Goal: Task Accomplishment & Management: Manage account settings

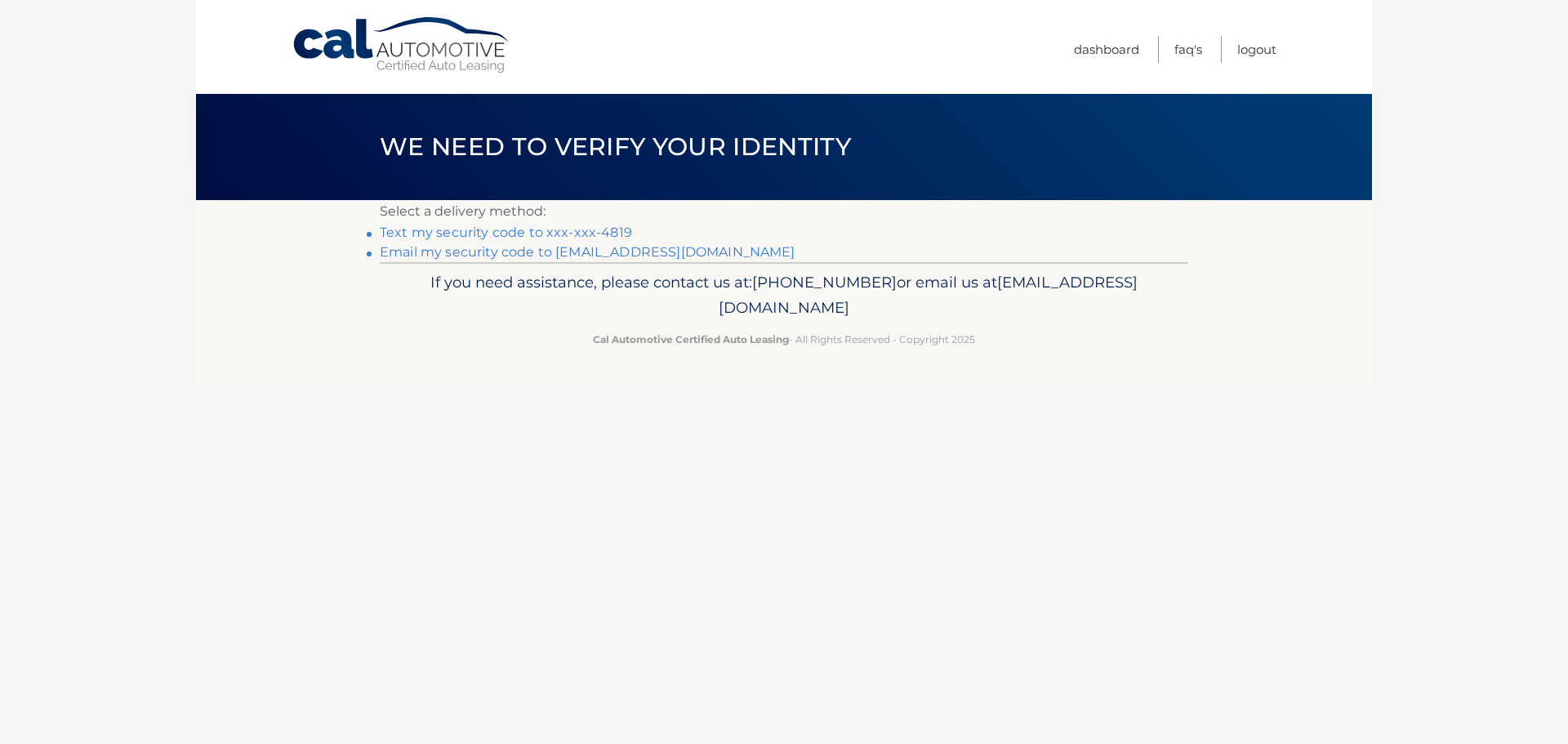
click at [570, 231] on link "Text my security code to xxx-xxx-4819" at bounding box center [505, 232] width 253 height 16
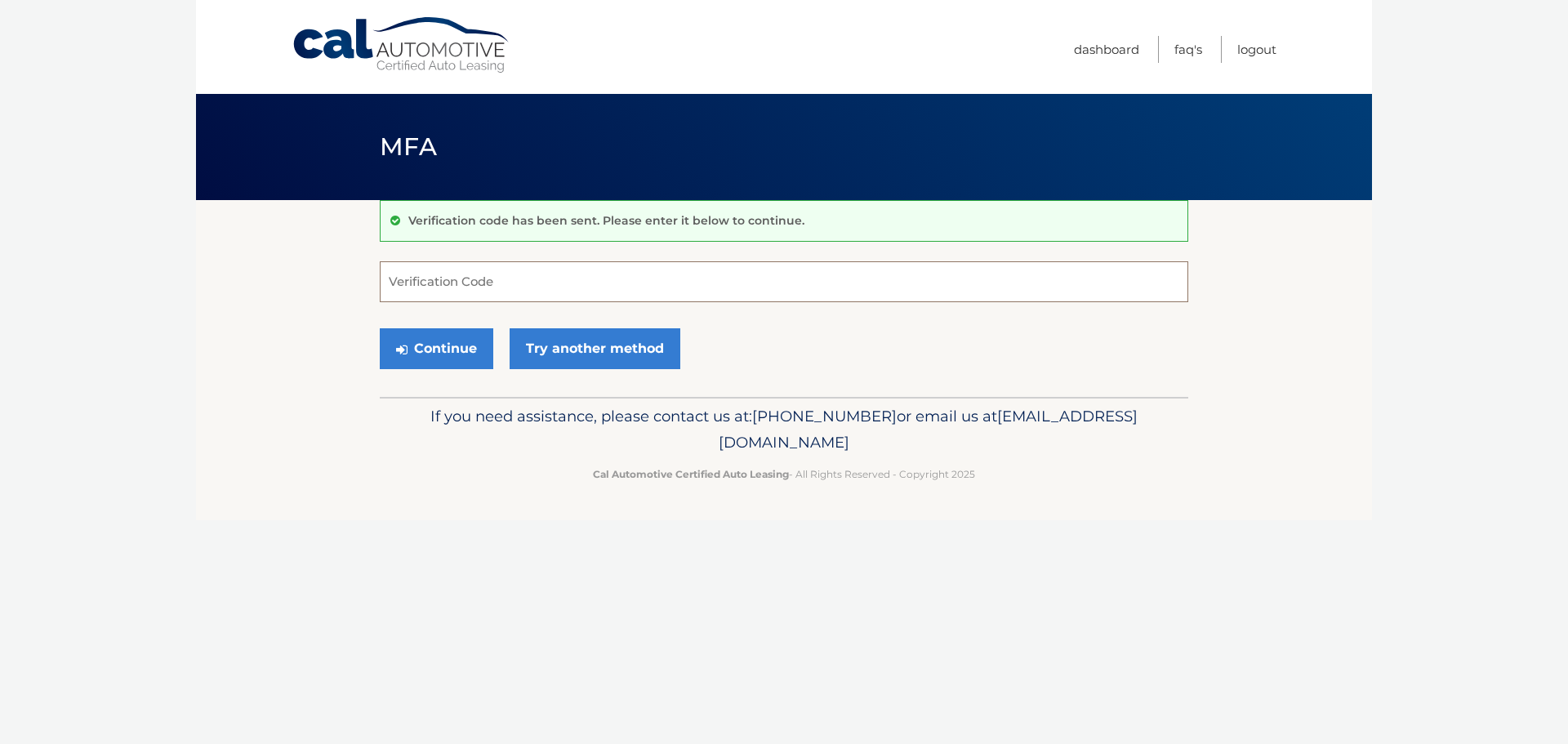
click at [509, 287] on input "Verification Code" at bounding box center [784, 281] width 808 height 41
type input "348807"
click at [379, 328] on button "Continue" at bounding box center [436, 348] width 113 height 41
click at [448, 337] on button "Continue" at bounding box center [436, 348] width 113 height 41
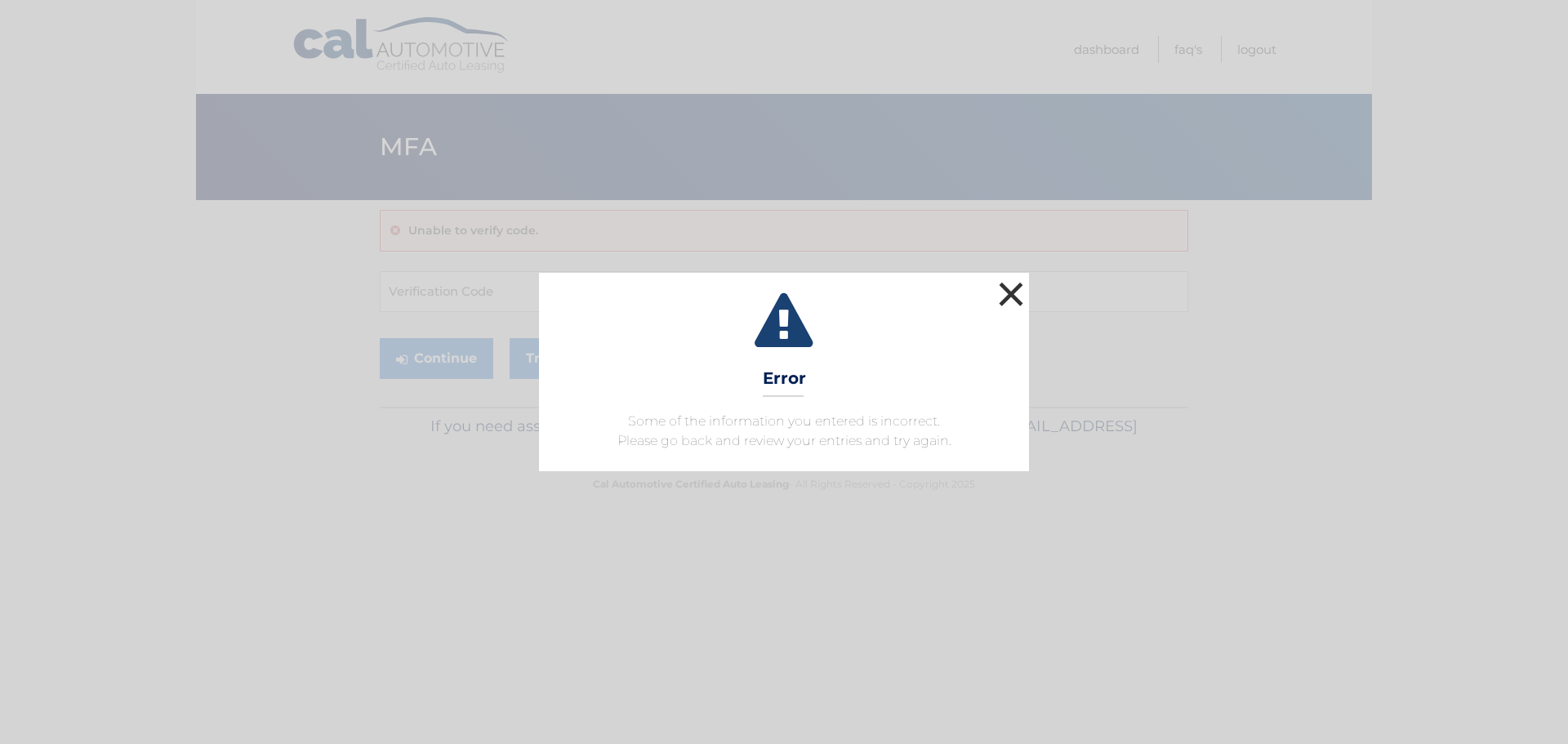
click at [1012, 287] on button "×" at bounding box center [1011, 293] width 32 height 32
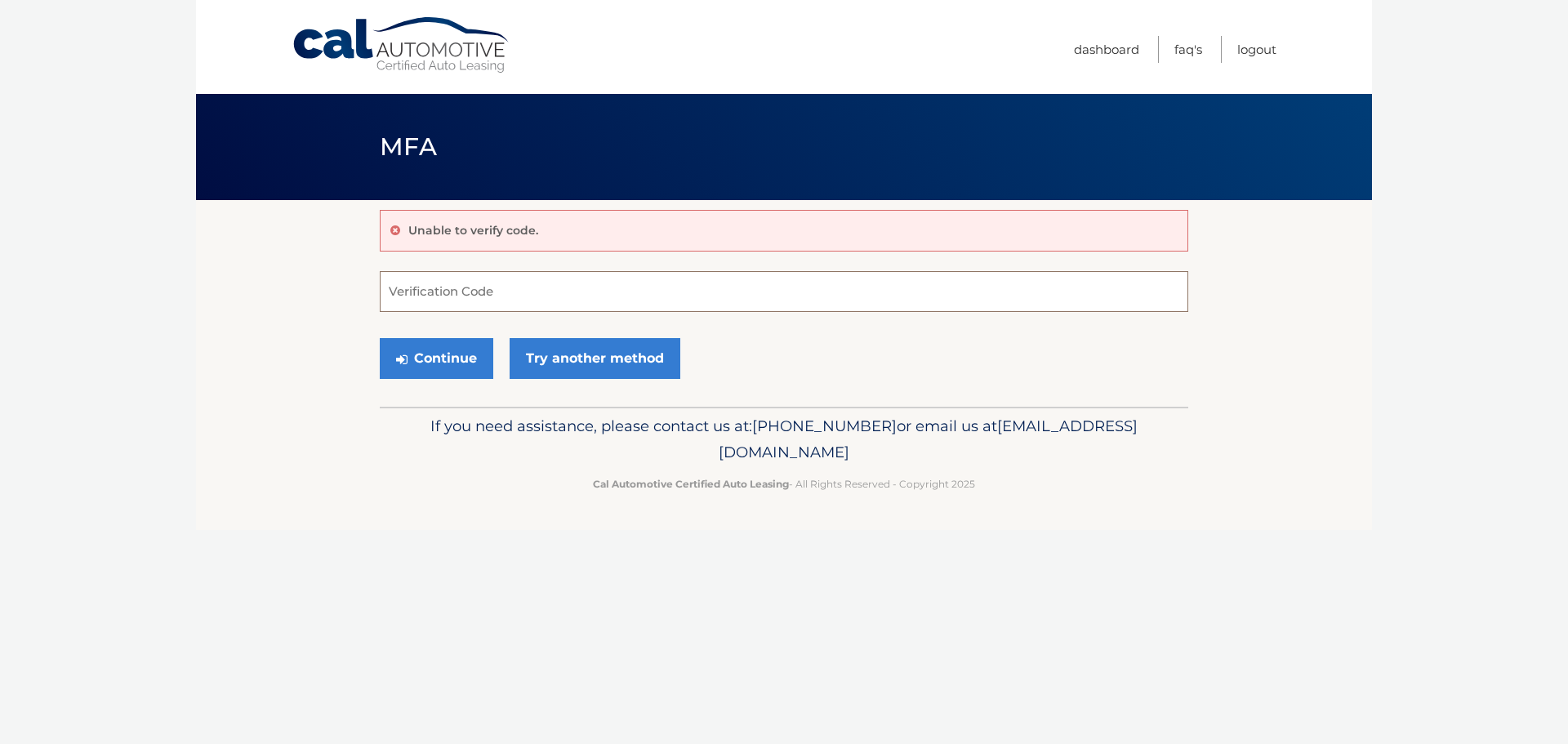
click at [454, 297] on input "Verification Code" at bounding box center [784, 291] width 808 height 41
type input "348807"
click at [438, 370] on button "Continue" at bounding box center [436, 358] width 113 height 41
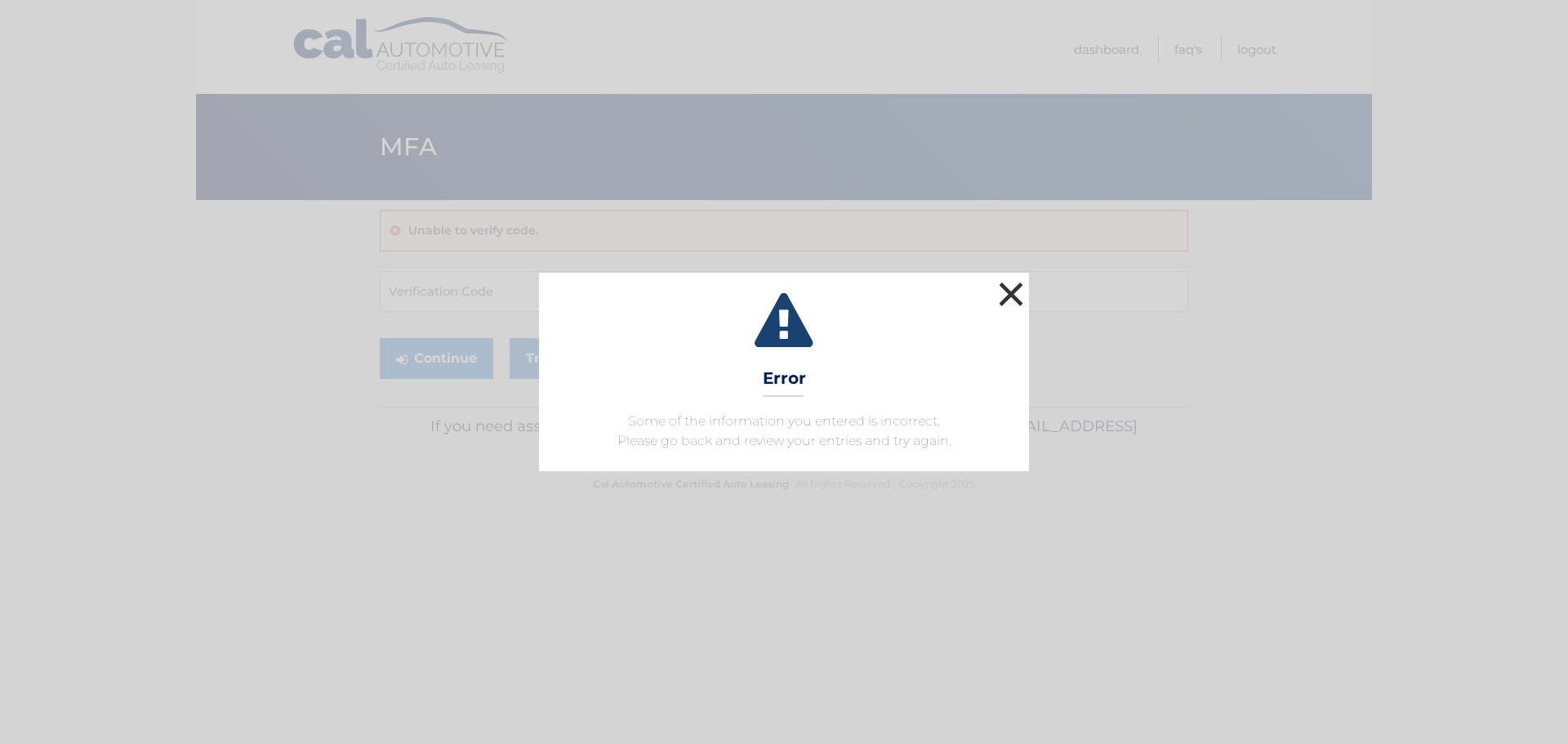
click at [1020, 287] on button "×" at bounding box center [1011, 293] width 32 height 32
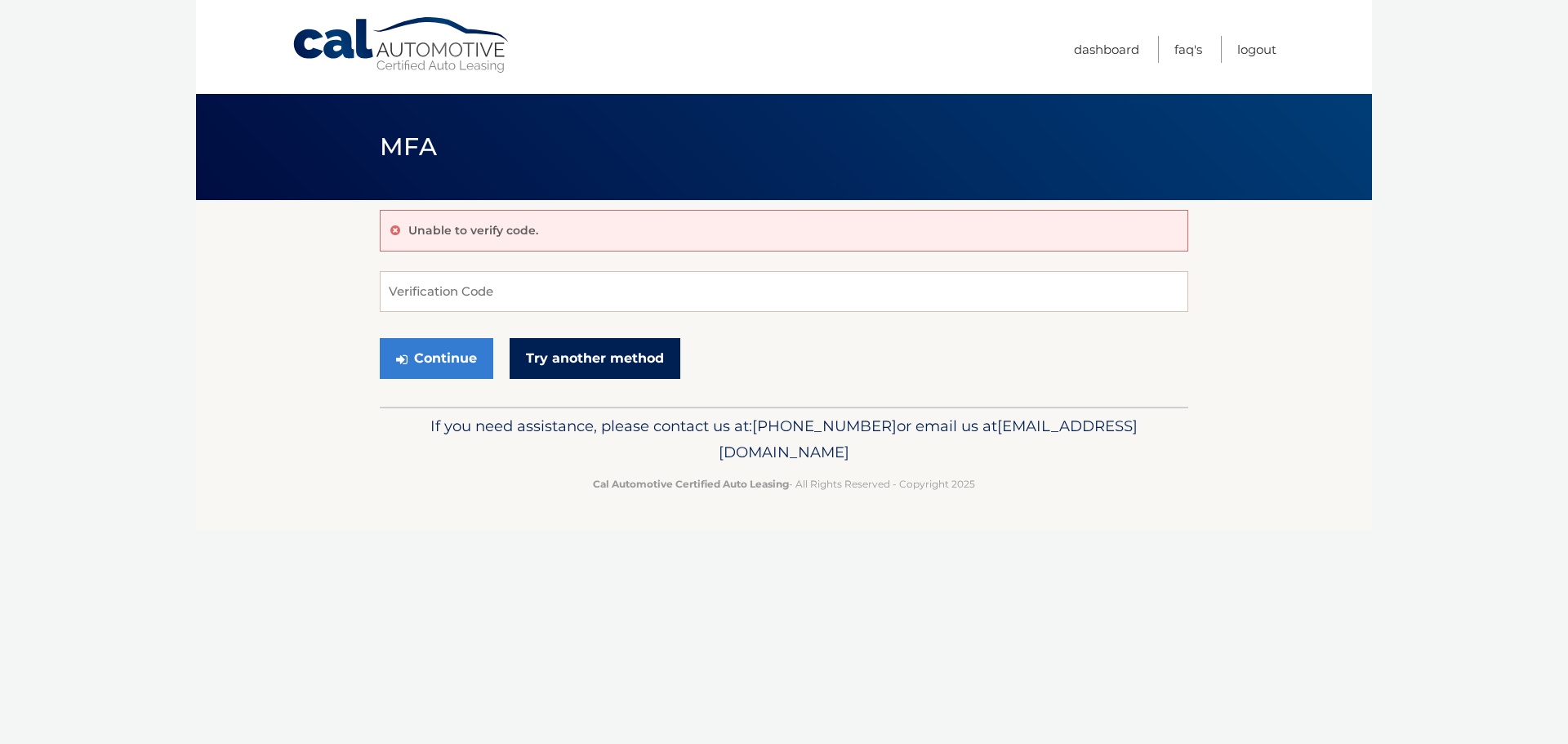
click at [578, 359] on link "Try another method" at bounding box center [595, 358] width 171 height 41
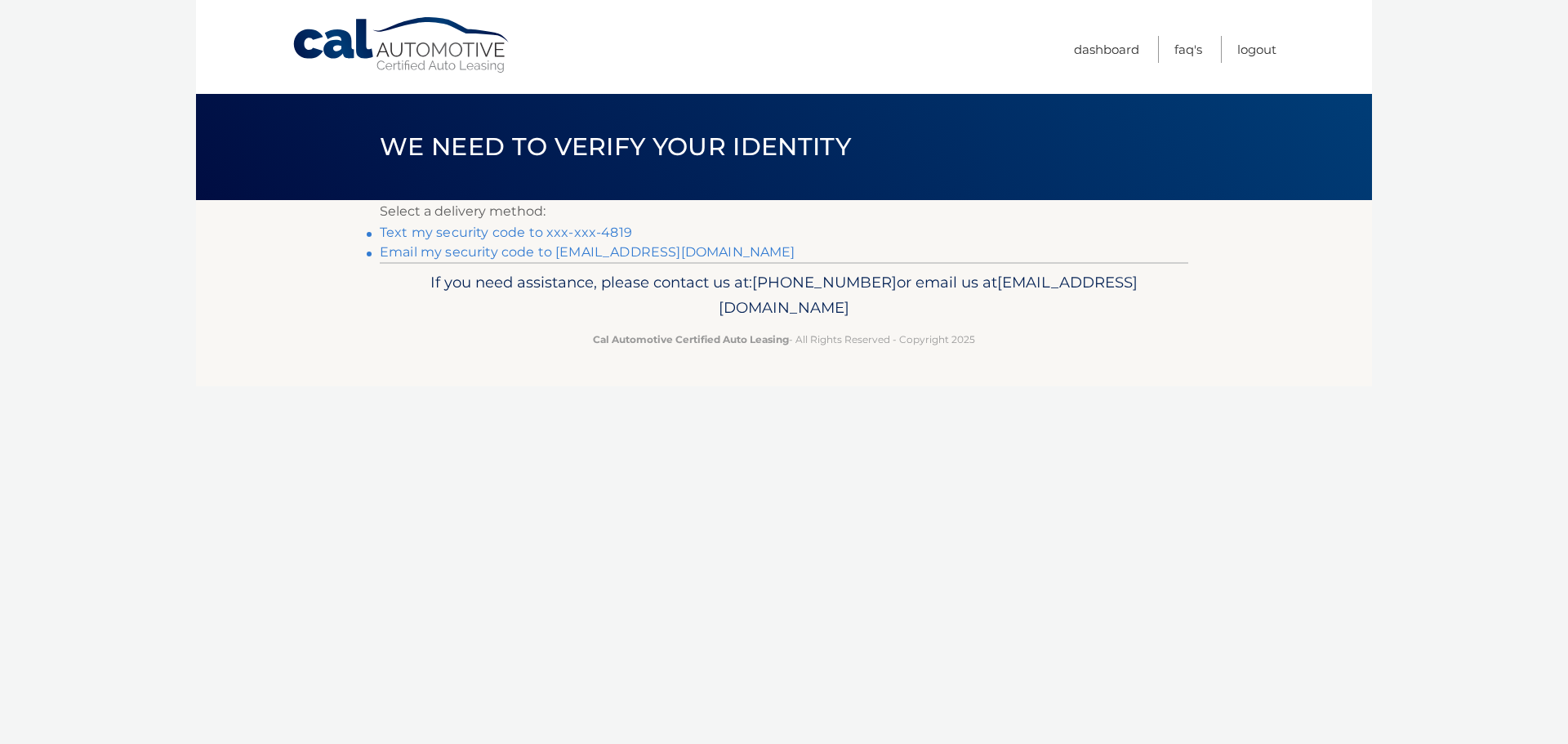
click at [509, 248] on link "Email my security code to a*****@zaharihome.com" at bounding box center [587, 252] width 416 height 16
click at [461, 234] on link "Text my security code to xxx-xxx-4819" at bounding box center [505, 232] width 253 height 16
click at [408, 27] on link "Cal Automotive" at bounding box center [402, 46] width 220 height 58
click at [402, 47] on link "Cal Automotive" at bounding box center [402, 46] width 220 height 58
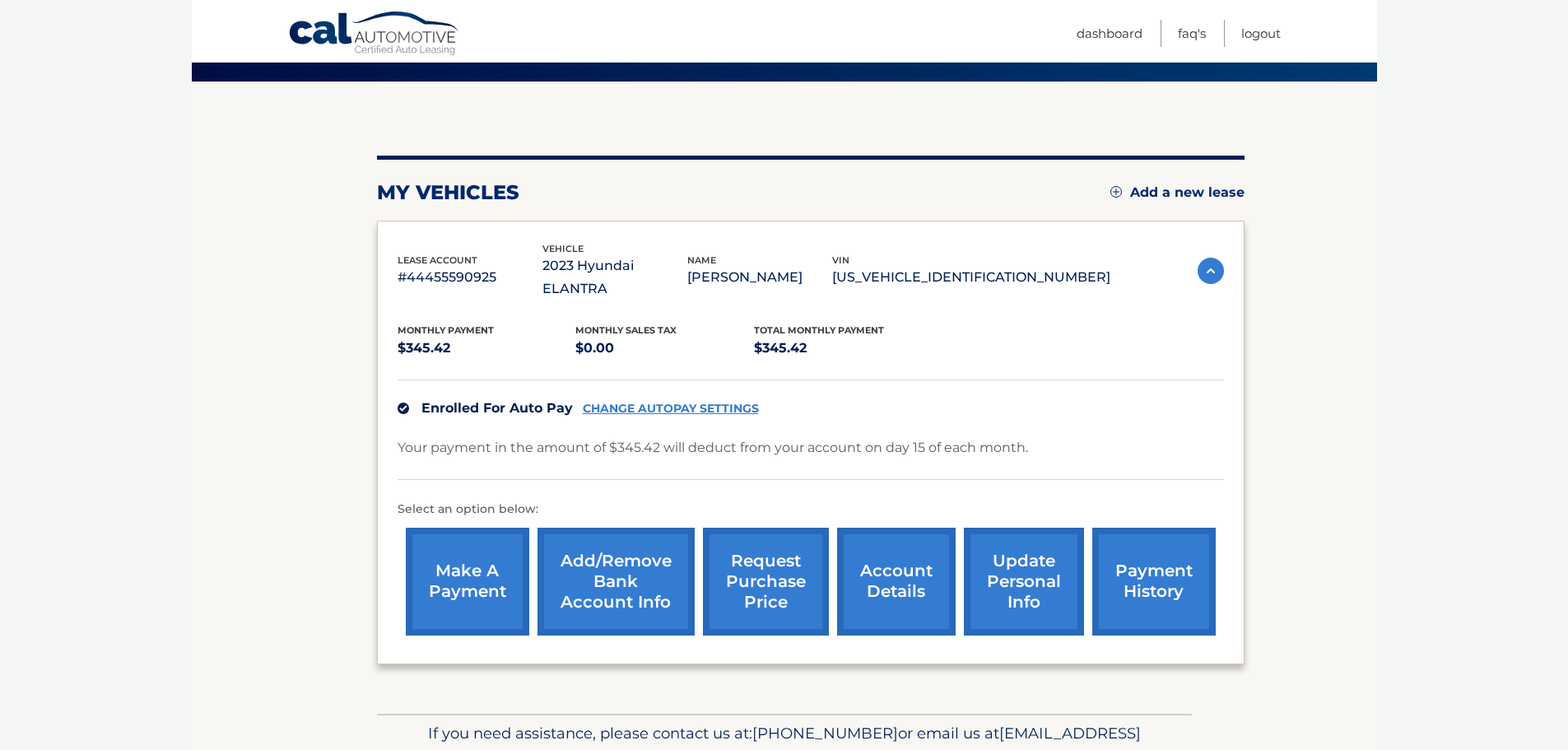
scroll to position [83, 0]
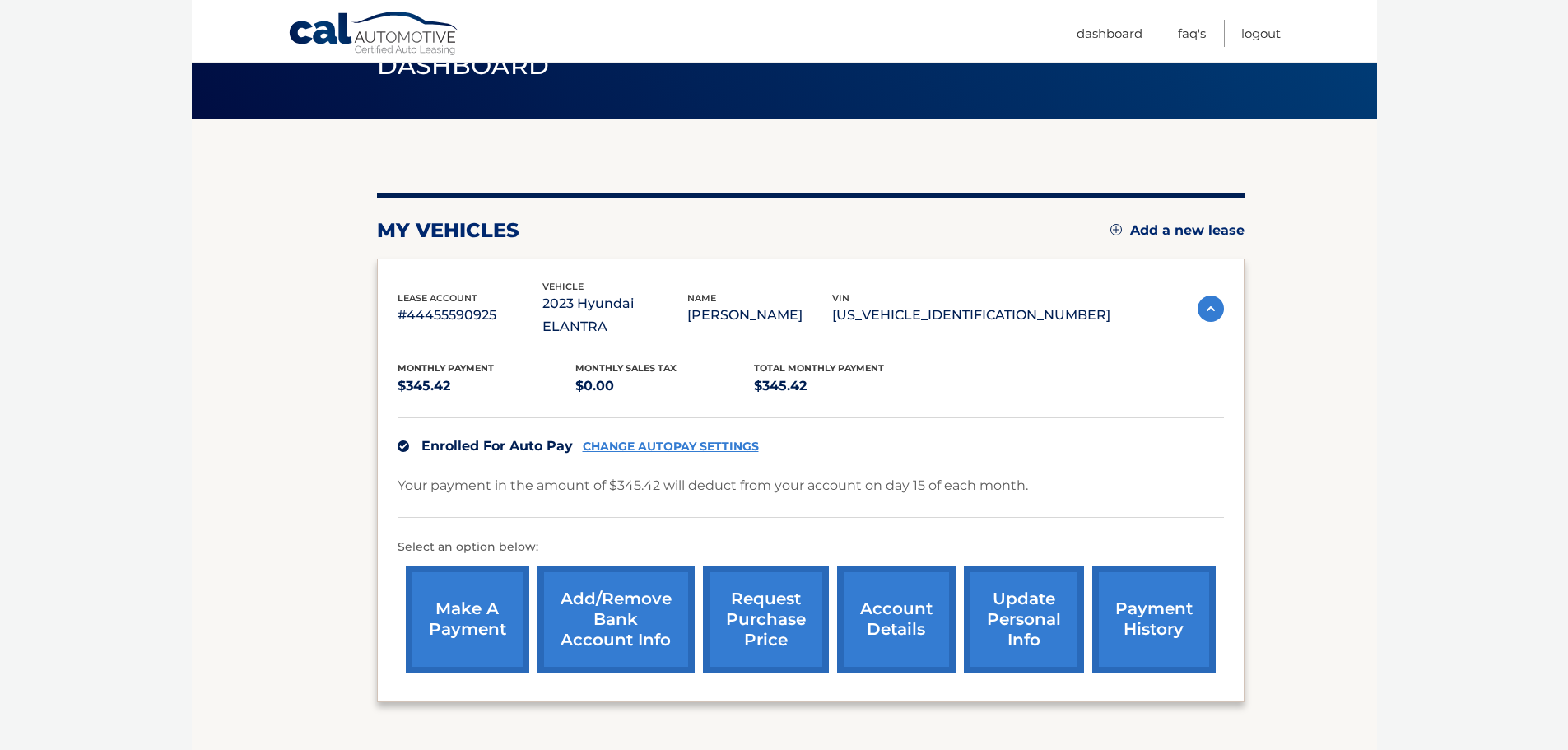
click at [688, 439] on link "CHANGE AUTOPAY SETTINGS" at bounding box center [670, 446] width 176 height 14
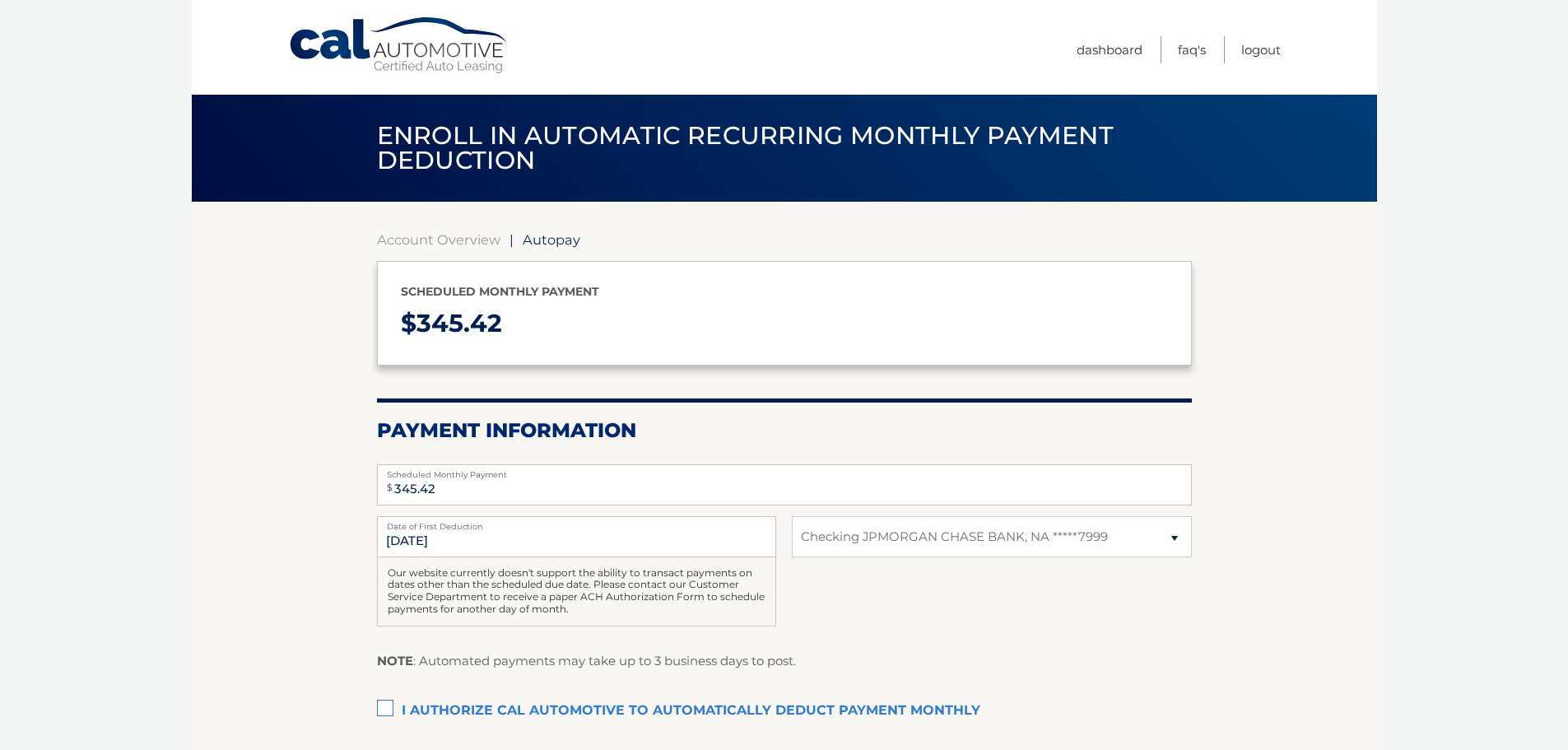
select select "YzcxZmJiMDgtZmJlZC00NTVhLWJiNmMtNTVlMjQ2NWNmMjg4"
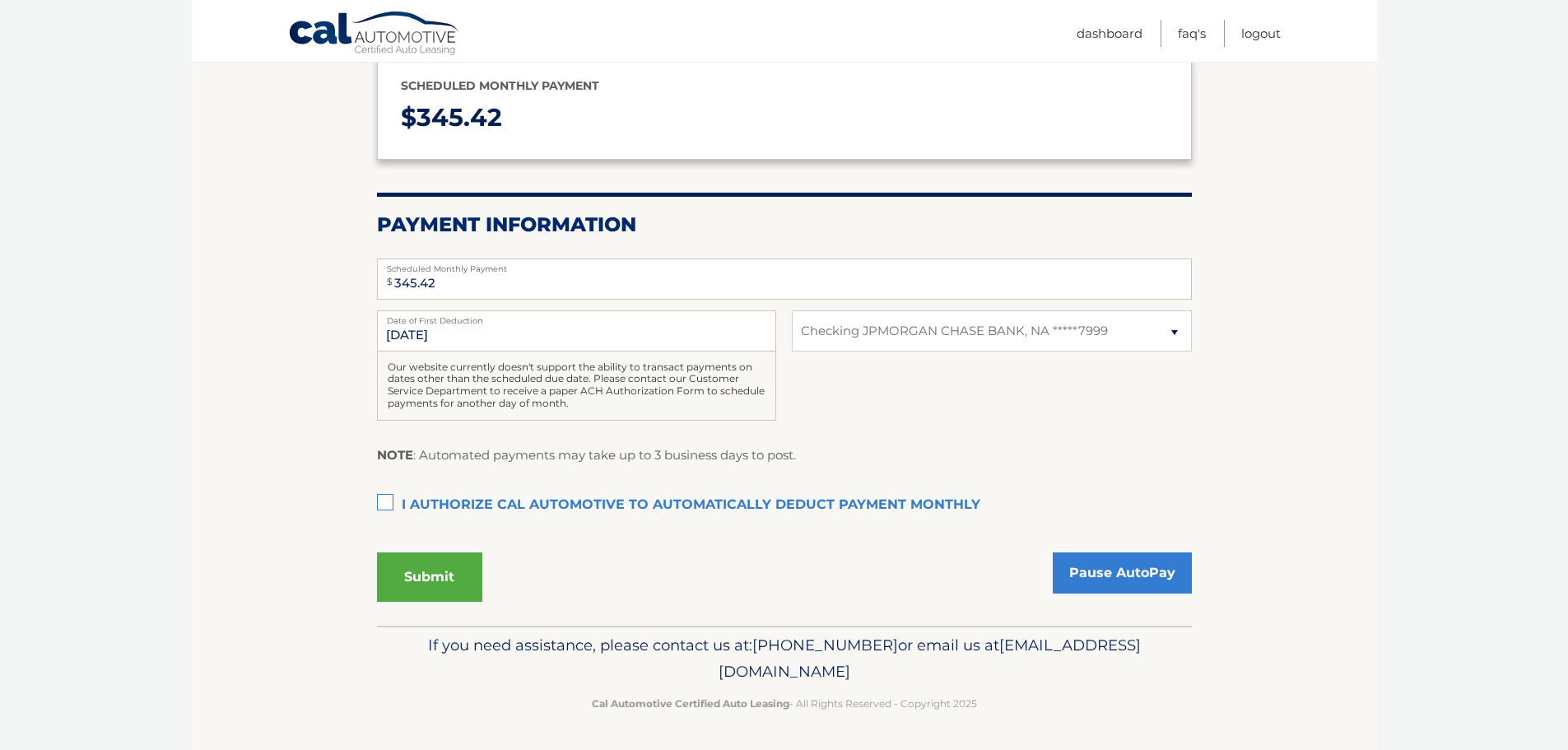
scroll to position [124, 0]
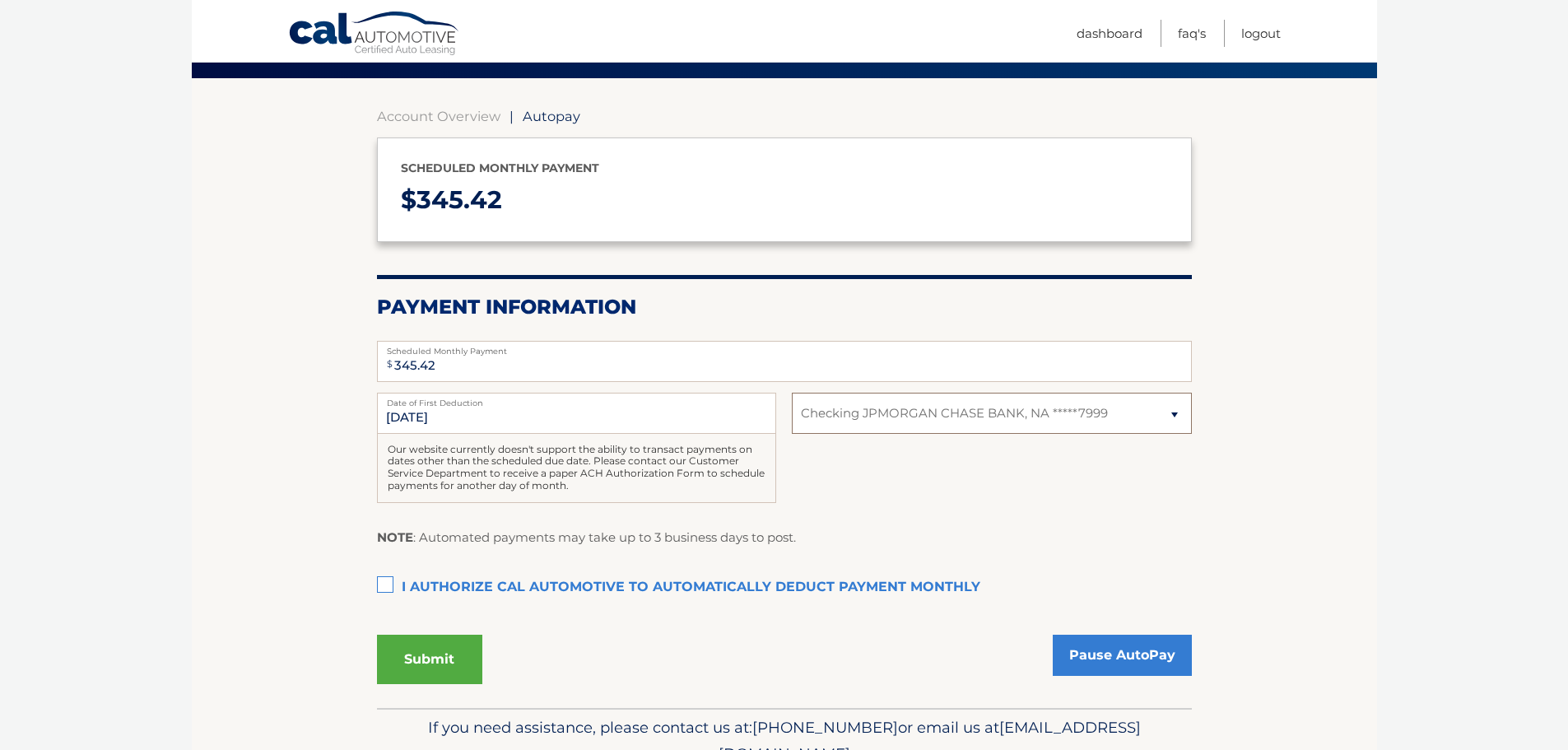
click at [901, 423] on select "Select Bank Account Checking JPMORGAN CHASE BANK, NA *****7999" at bounding box center [991, 413] width 399 height 41
click at [896, 534] on div "NOTE : Automated payments may take up to 3 business days to post." at bounding box center [784, 544] width 815 height 33
click at [433, 120] on link "Account Overview" at bounding box center [438, 116] width 124 height 17
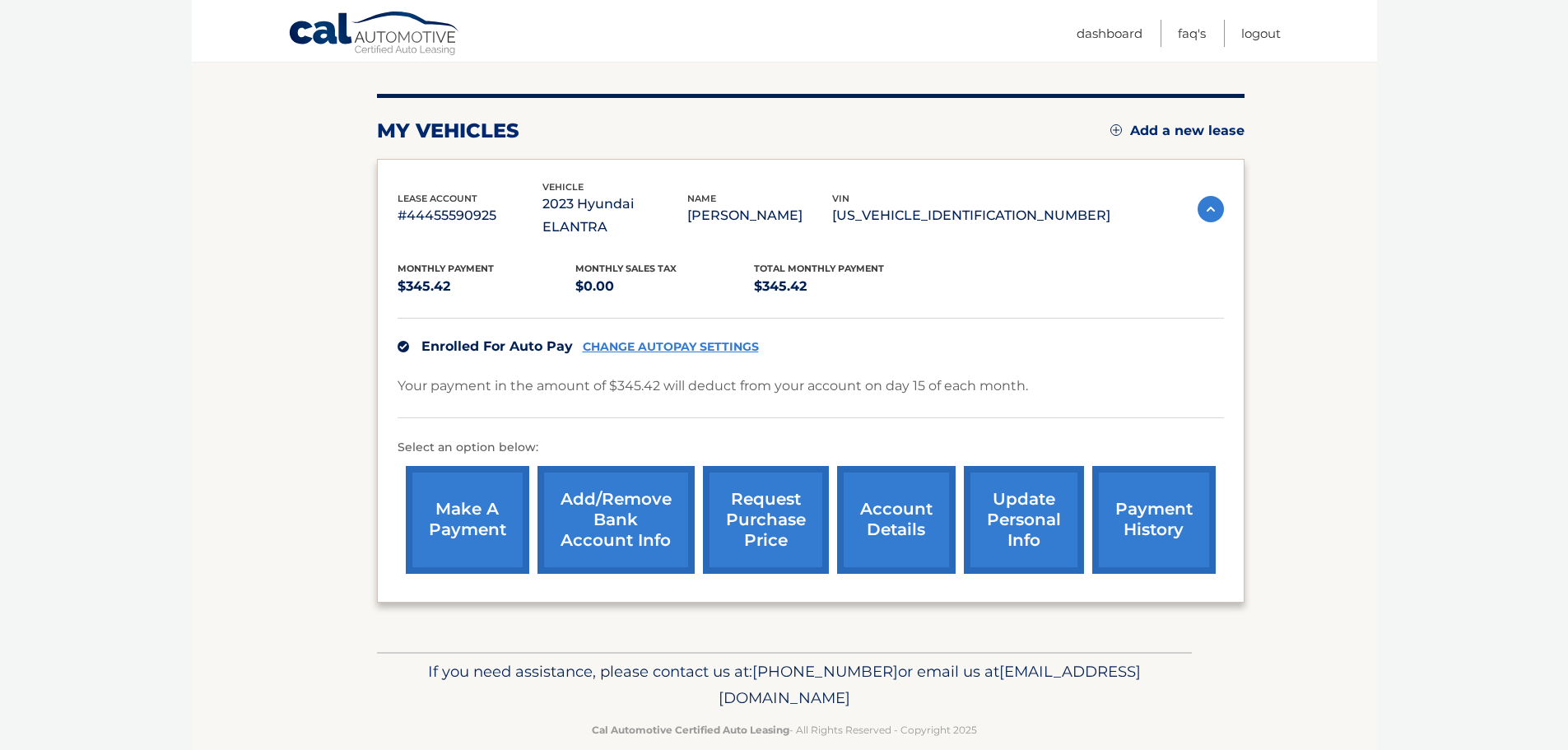
scroll to position [185, 0]
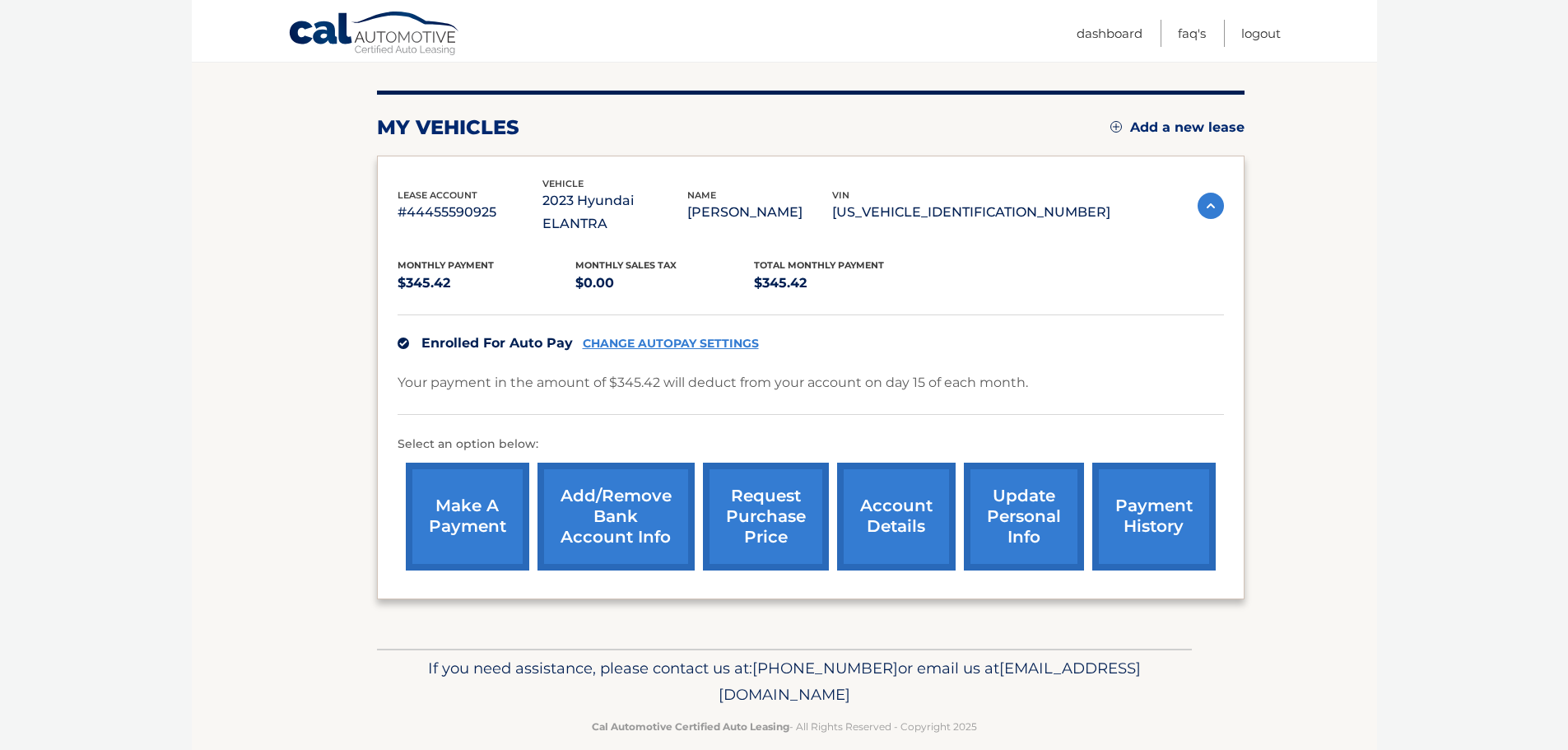
click at [686, 337] on link "CHANGE AUTOPAY SETTINGS" at bounding box center [670, 343] width 176 height 14
click at [657, 500] on link "Add/Remove bank account info" at bounding box center [616, 516] width 157 height 108
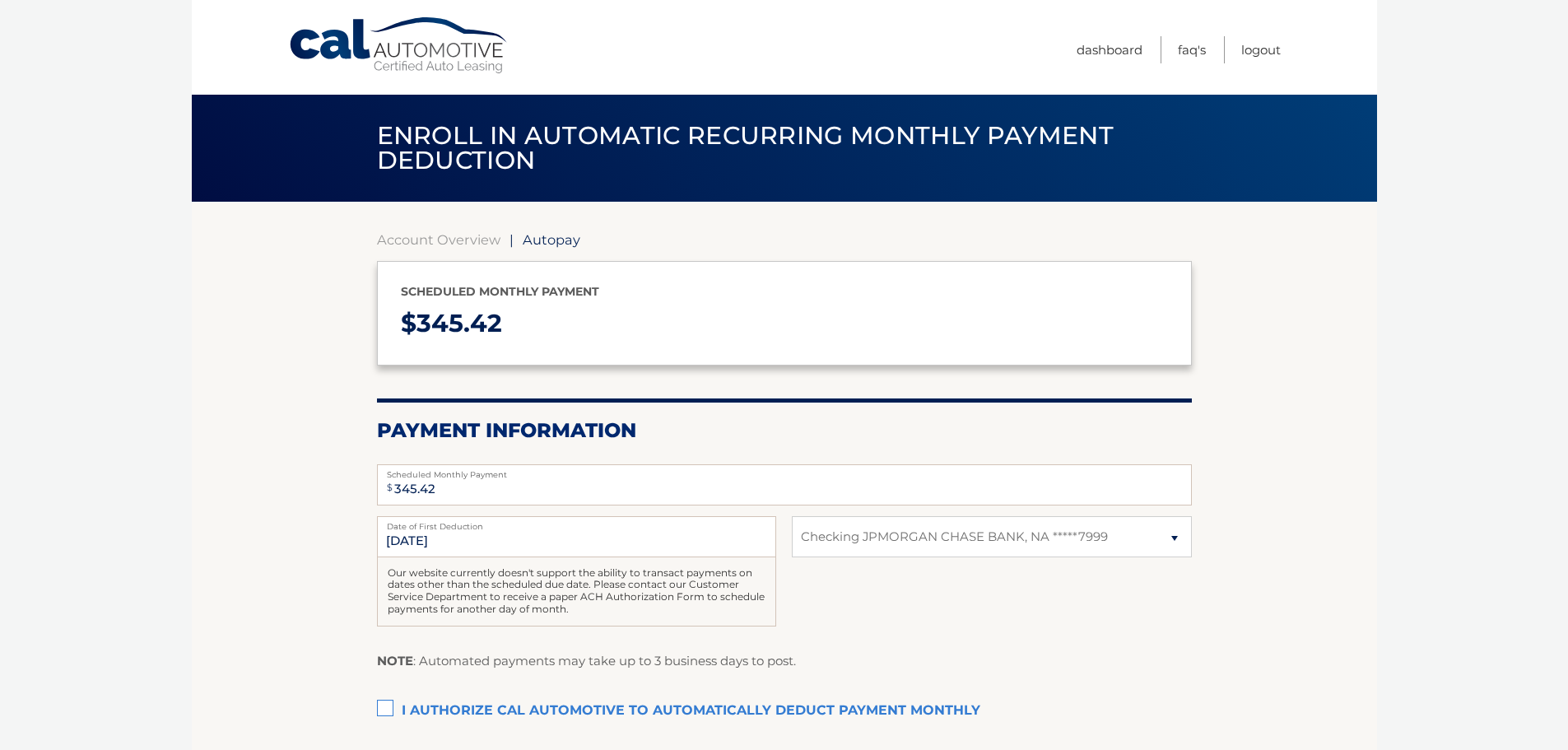
select select "YzcxZmJiMDgtZmJlZC00NTVhLWJiNmMtNTVlMjQ2NWNmMjg4"
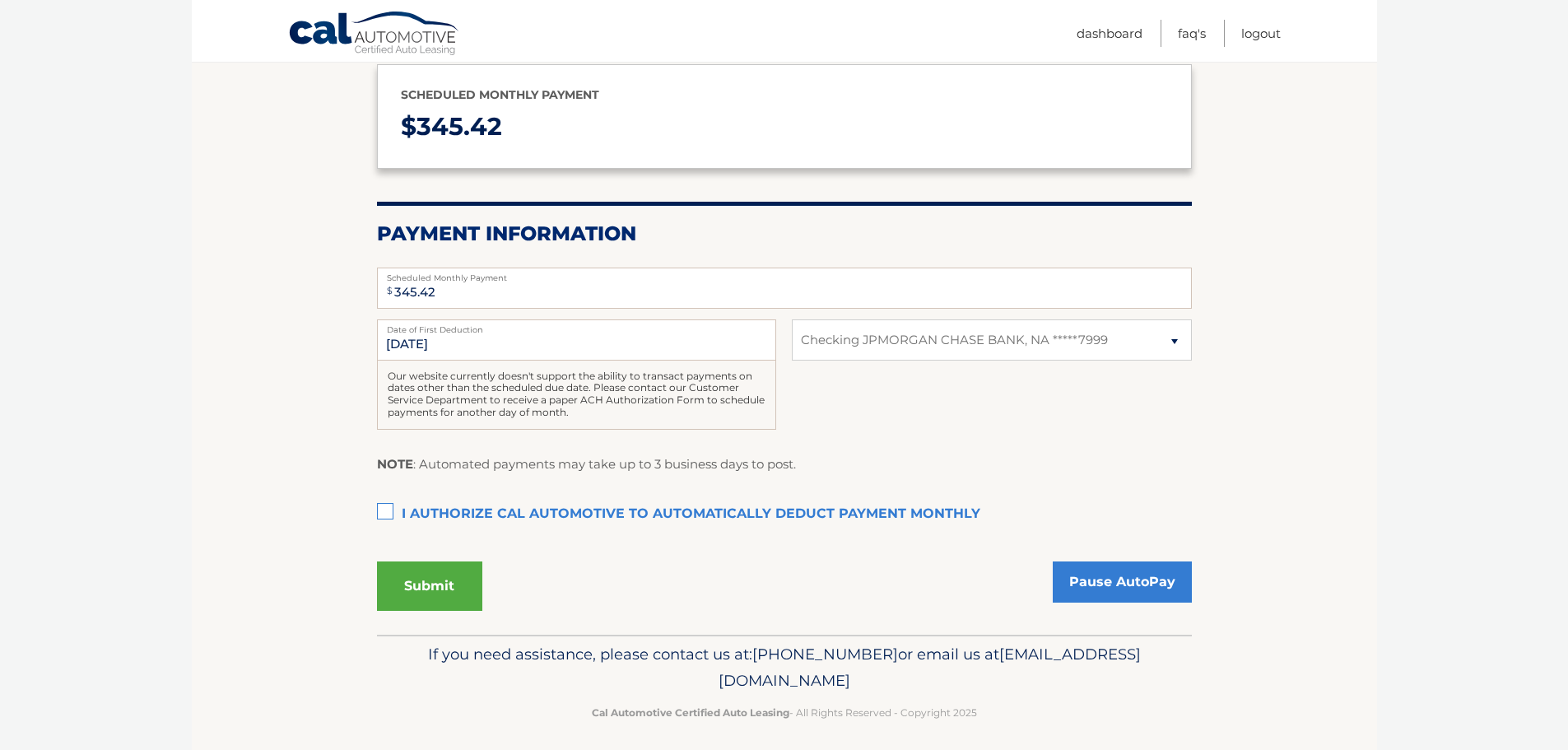
scroll to position [205, 0]
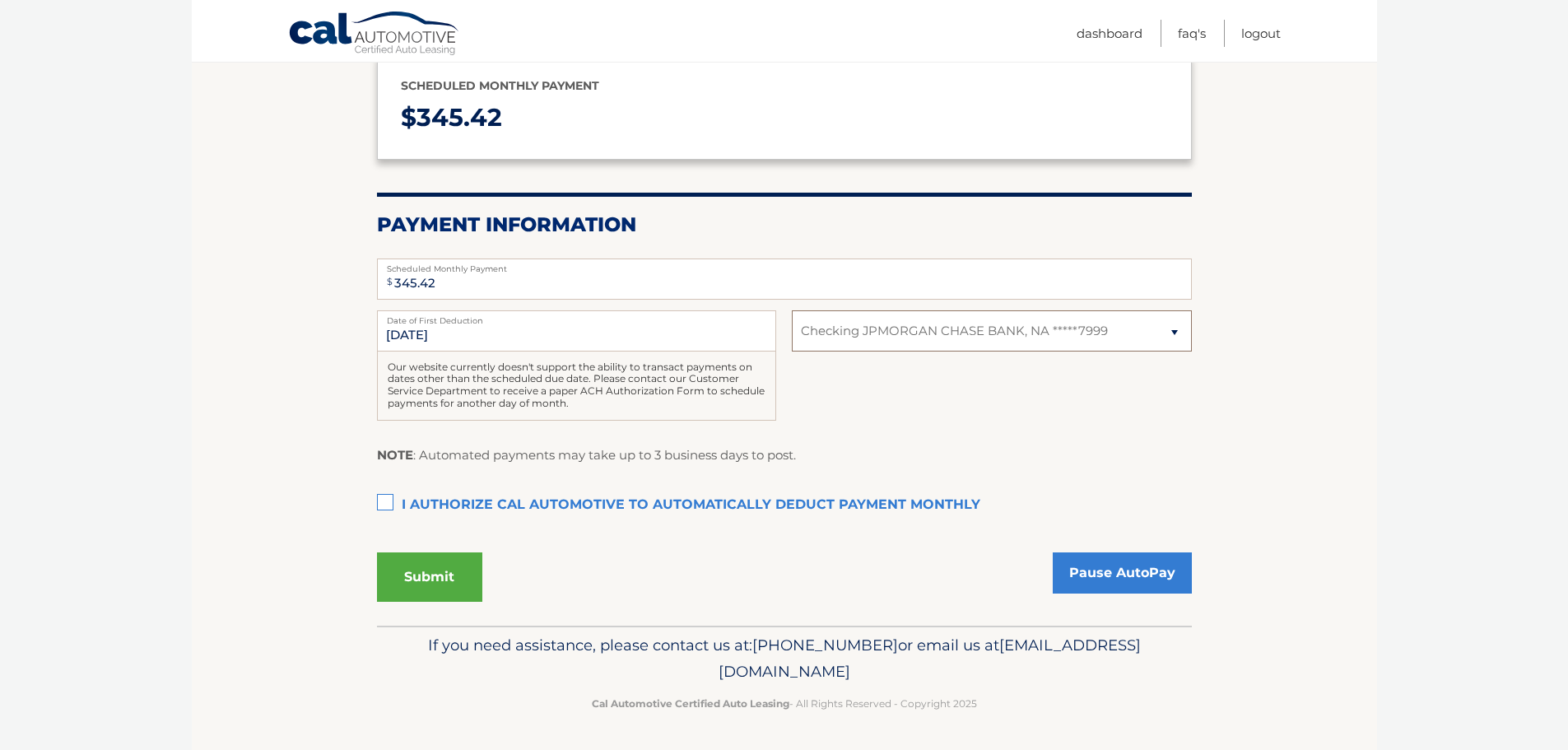
click at [887, 346] on select "Select Bank Account Checking JPMORGAN CHASE BANK, NA *****7999" at bounding box center [991, 331] width 399 height 41
select select
click at [792, 311] on select "Select Bank Account Checking JPMORGAN CHASE BANK, NA *****7999" at bounding box center [991, 331] width 399 height 41
click at [850, 330] on select "Select Bank Account Checking JPMORGAN CHASE BANK, NA *****7999" at bounding box center [991, 331] width 399 height 41
click at [889, 438] on div "10/15/2025 Date of First Deduction Our website currently doesn't support the ab…" at bounding box center [784, 375] width 815 height 129
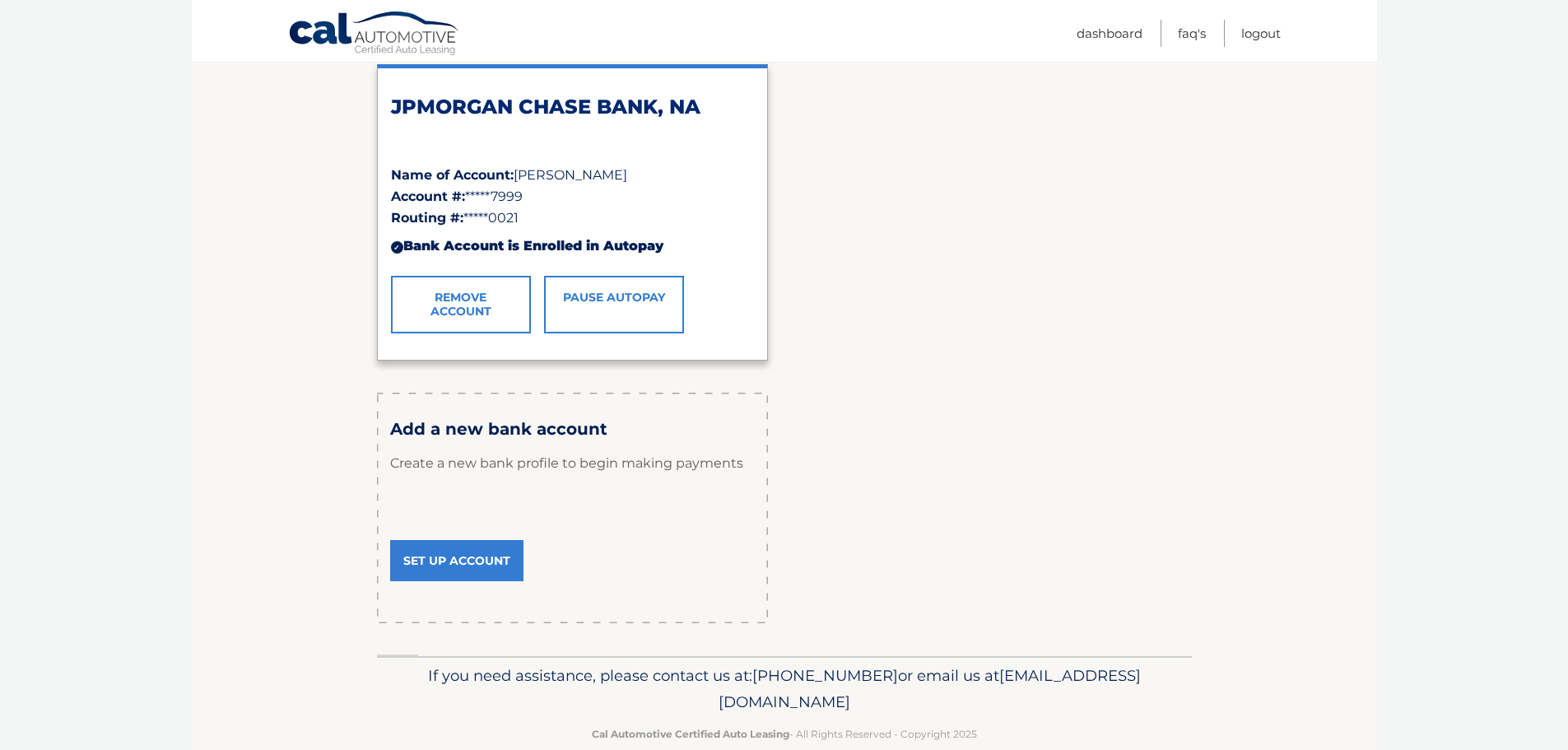
scroll to position [295, 0]
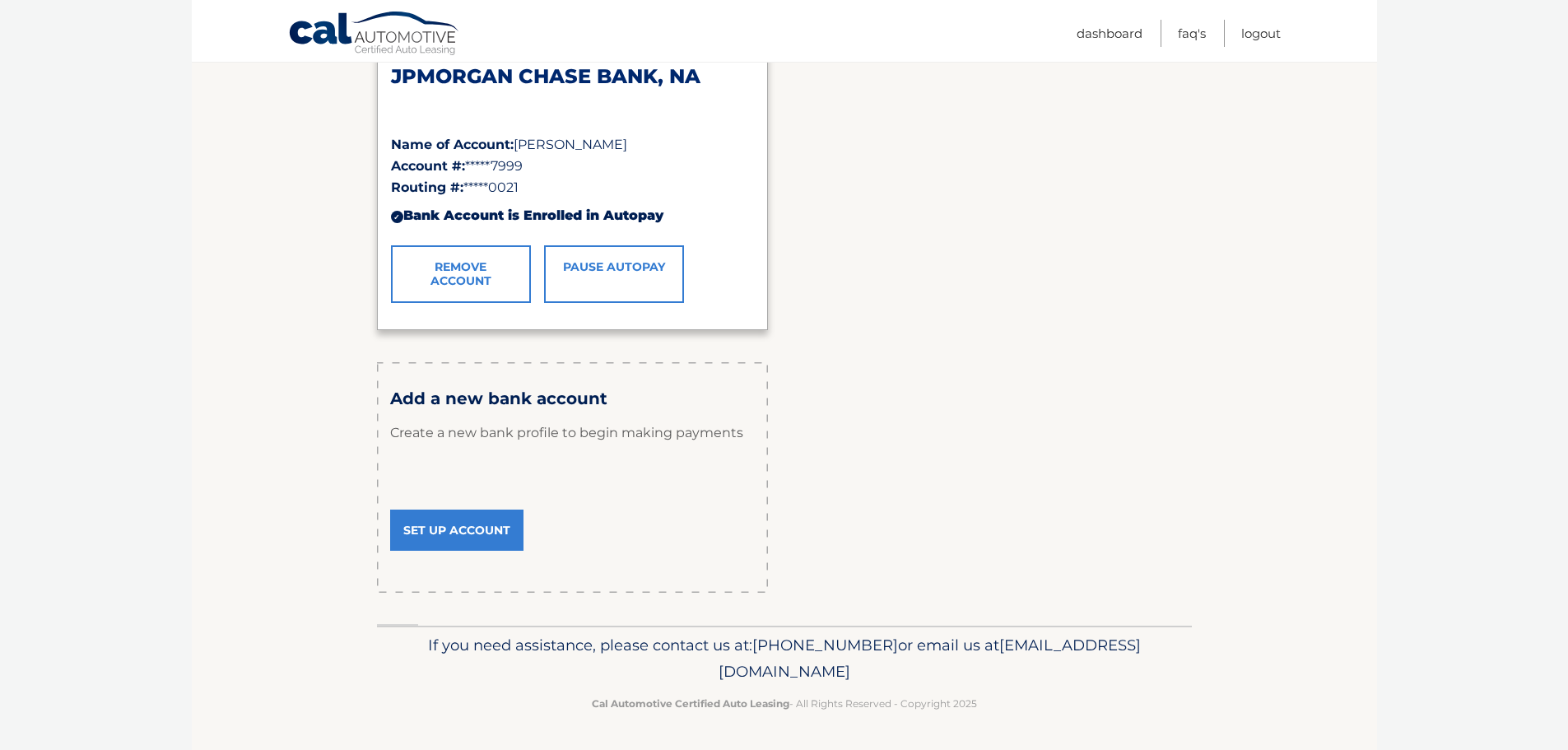
click at [490, 532] on link "Set Up Account" at bounding box center [457, 530] width 134 height 41
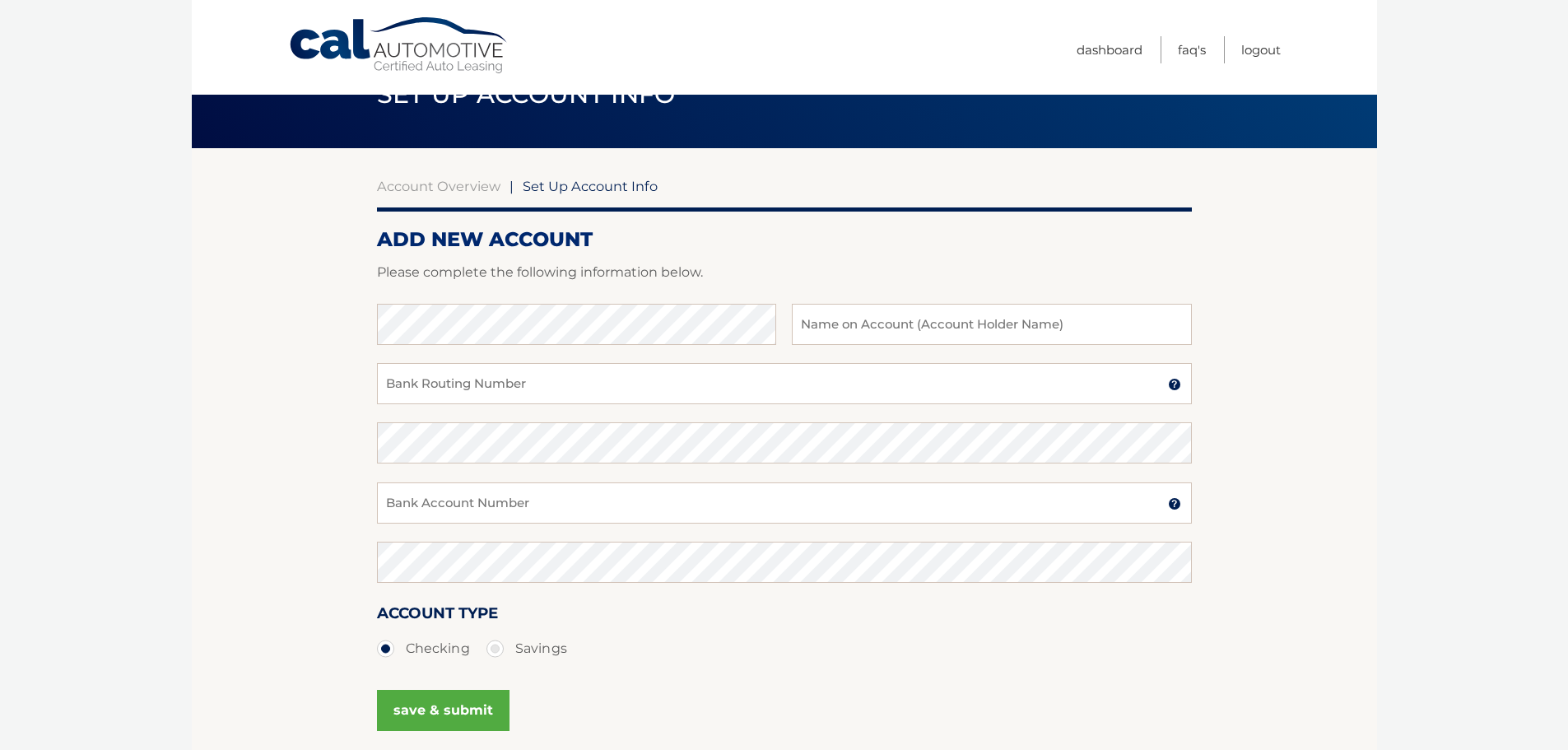
scroll to position [83, 0]
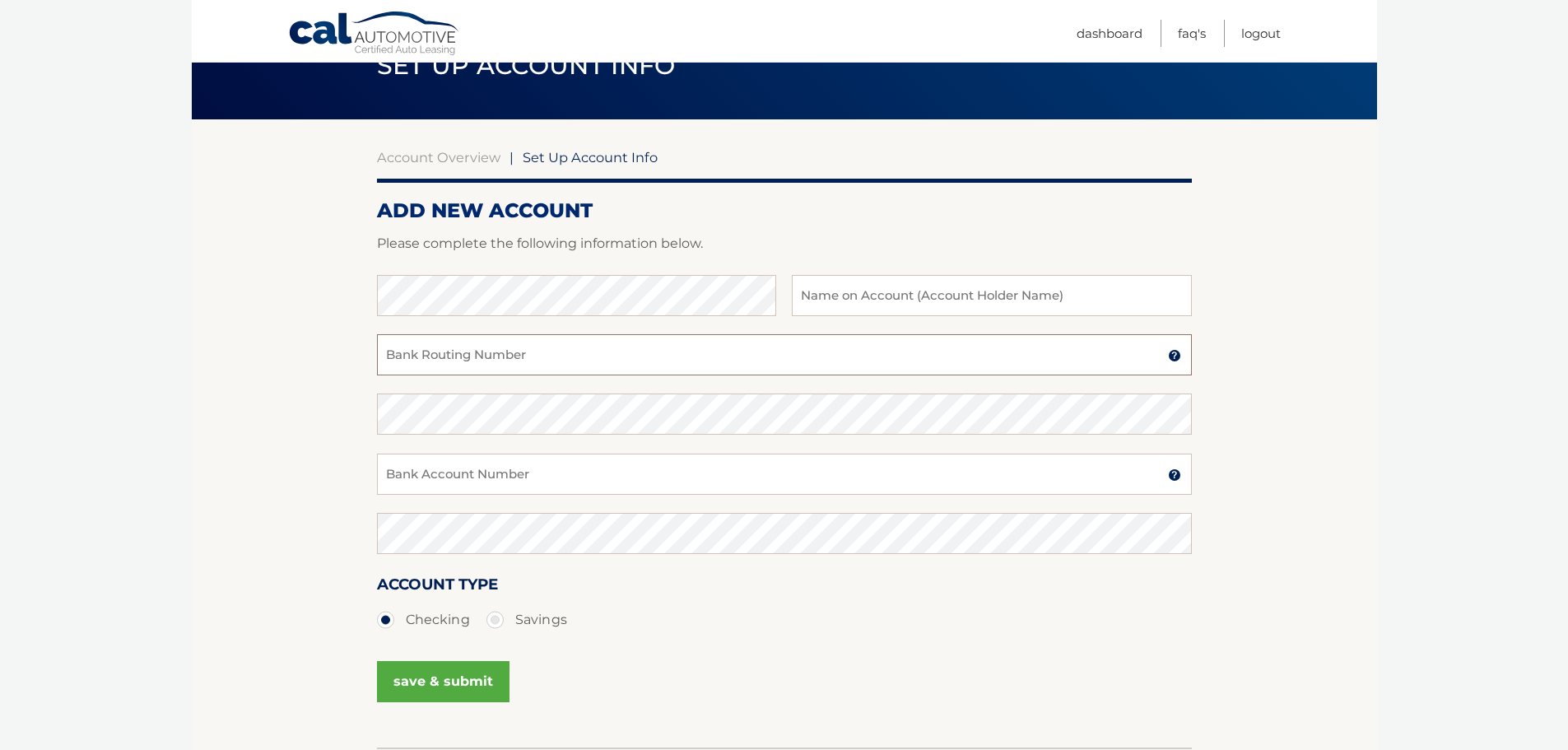
click at [491, 360] on input "Bank Routing Number" at bounding box center [784, 354] width 815 height 41
click at [463, 473] on input "Bank Account Number" at bounding box center [784, 474] width 815 height 41
paste input "799001209565"
type input "799001209565"
click at [464, 359] on input "Bank Routing Number" at bounding box center [784, 354] width 815 height 41
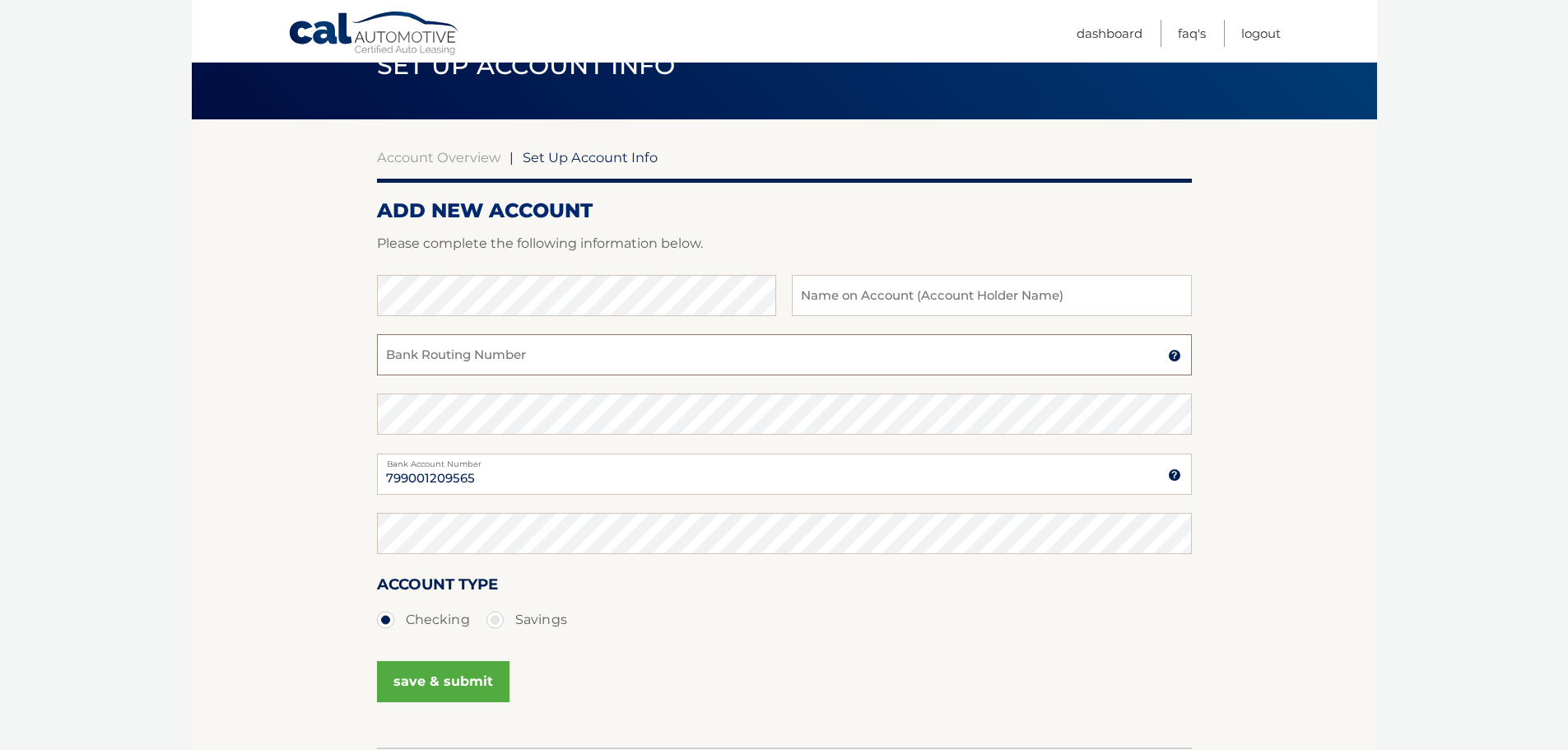
paste input "021000021"
type input "021000021"
click at [244, 378] on section "Account Overview | Set Up Account Info ADD NEW ACCOUNT Please complete the foll…" at bounding box center [784, 433] width 1185 height 628
click at [924, 303] on input "text" at bounding box center [991, 295] width 399 height 41
type input "Joseph Gindi"
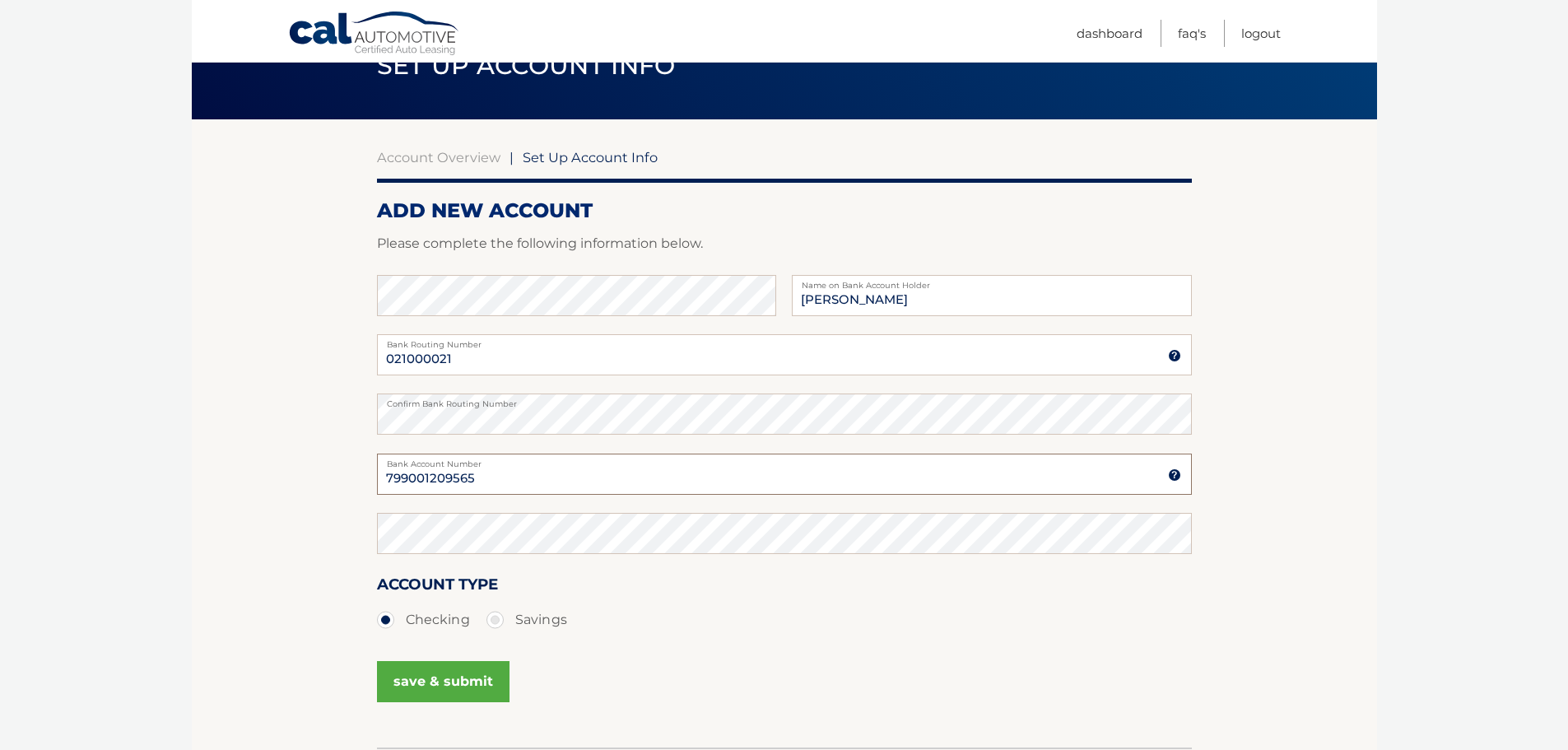
drag, startPoint x: 526, startPoint y: 480, endPoint x: 362, endPoint y: 475, distance: 164.1
click at [362, 475] on section "Account Overview | Set Up Account Info ADD NEW ACCOUNT Please complete the foll…" at bounding box center [784, 433] width 1185 height 628
click at [244, 492] on section "Account Overview | Set Up Account Info ADD NEW ACCOUNT Please complete the foll…" at bounding box center [784, 433] width 1185 height 628
click at [440, 682] on button "save & submit" at bounding box center [443, 682] width 133 height 41
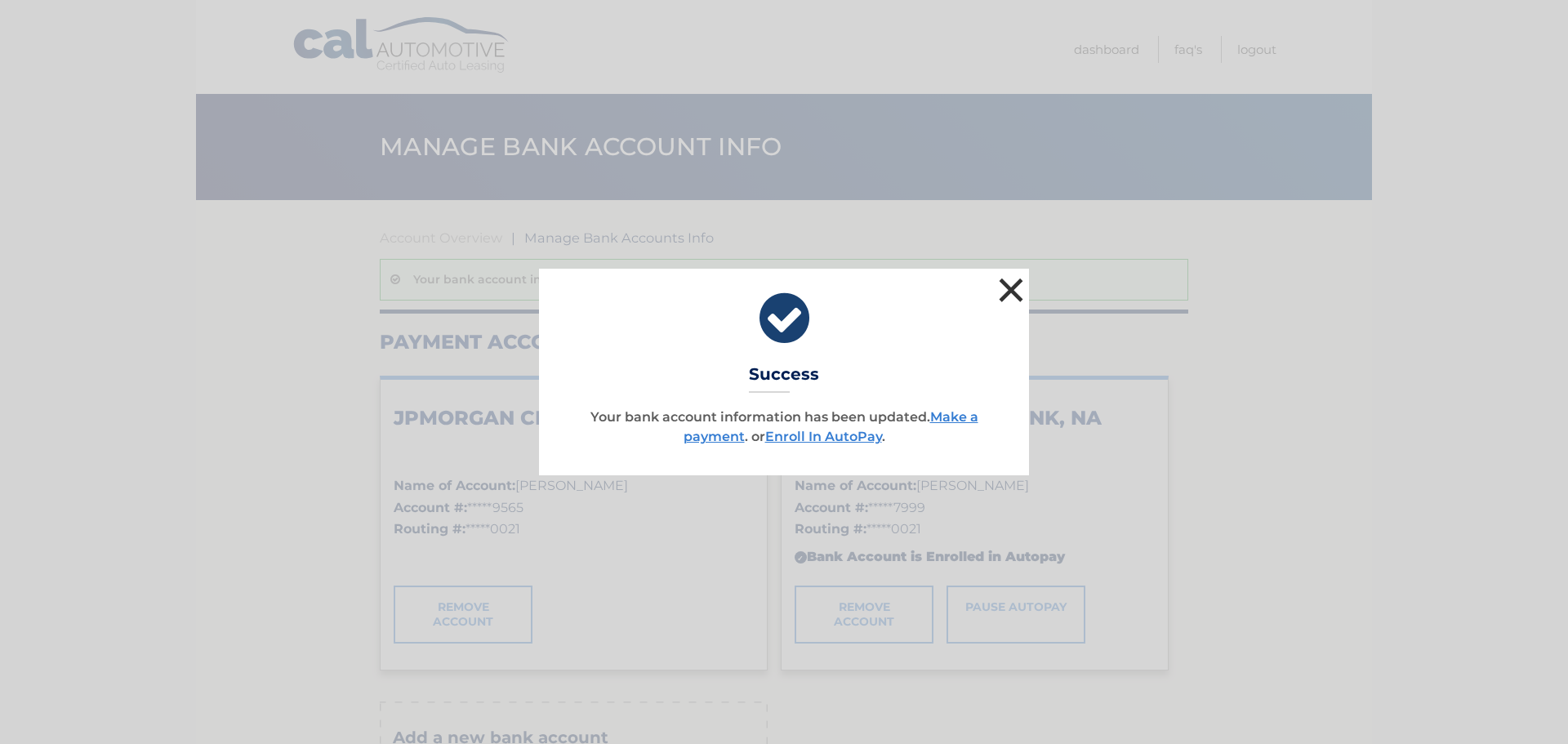
click at [1016, 287] on button "×" at bounding box center [1011, 289] width 32 height 32
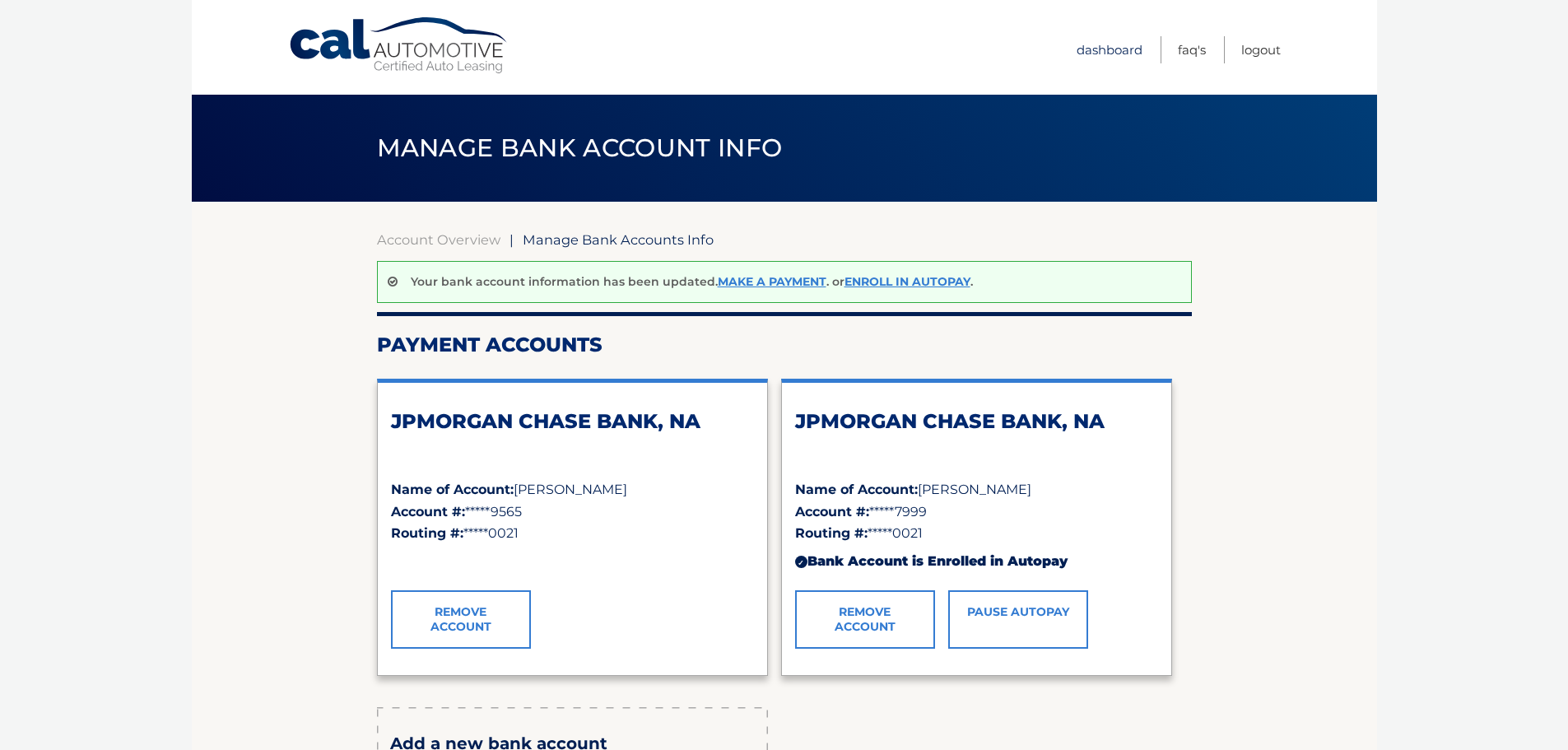
click at [1119, 46] on link "Dashboard" at bounding box center [1109, 49] width 66 height 28
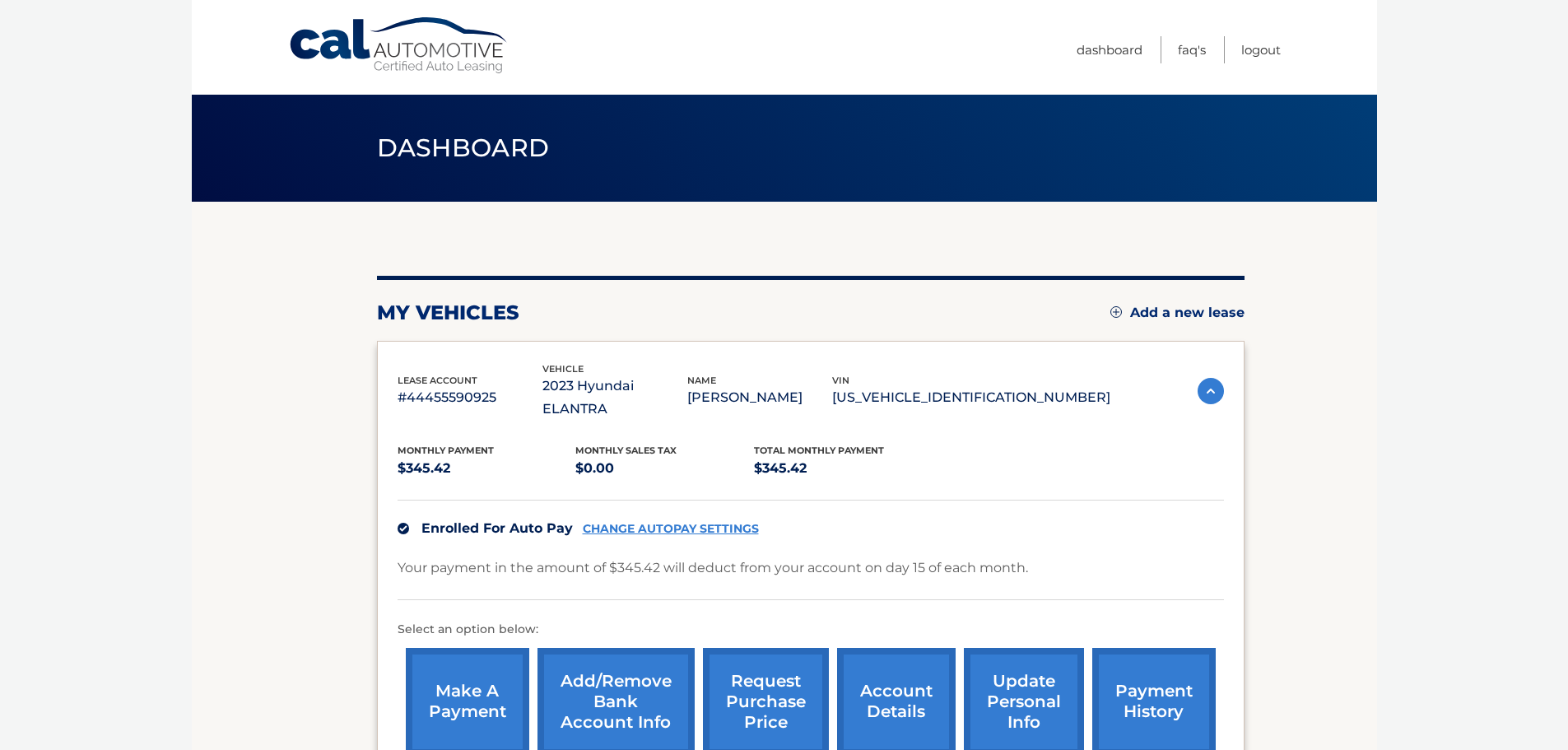
click at [668, 522] on link "CHANGE AUTOPAY SETTINGS" at bounding box center [670, 529] width 176 height 14
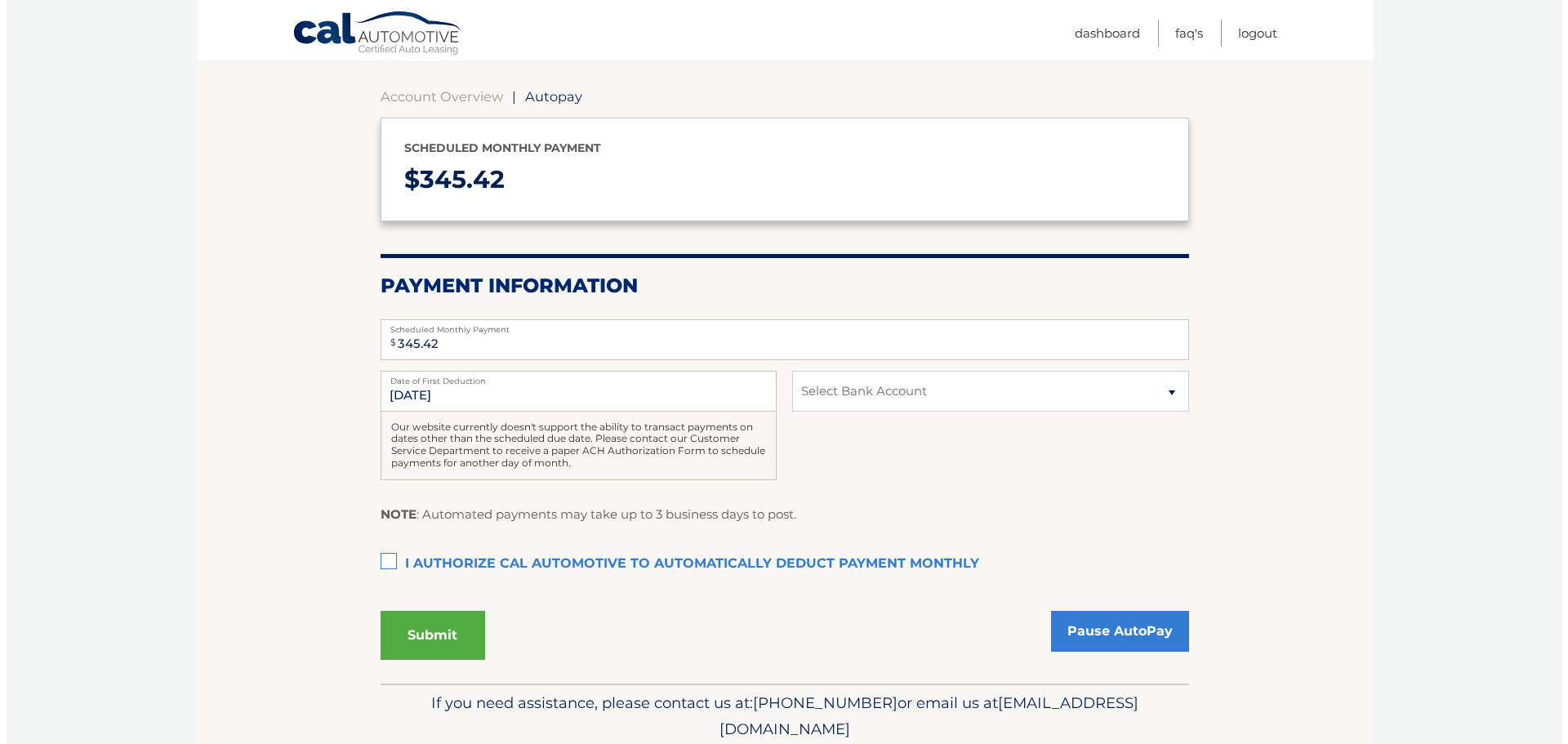
scroll to position [163, 0]
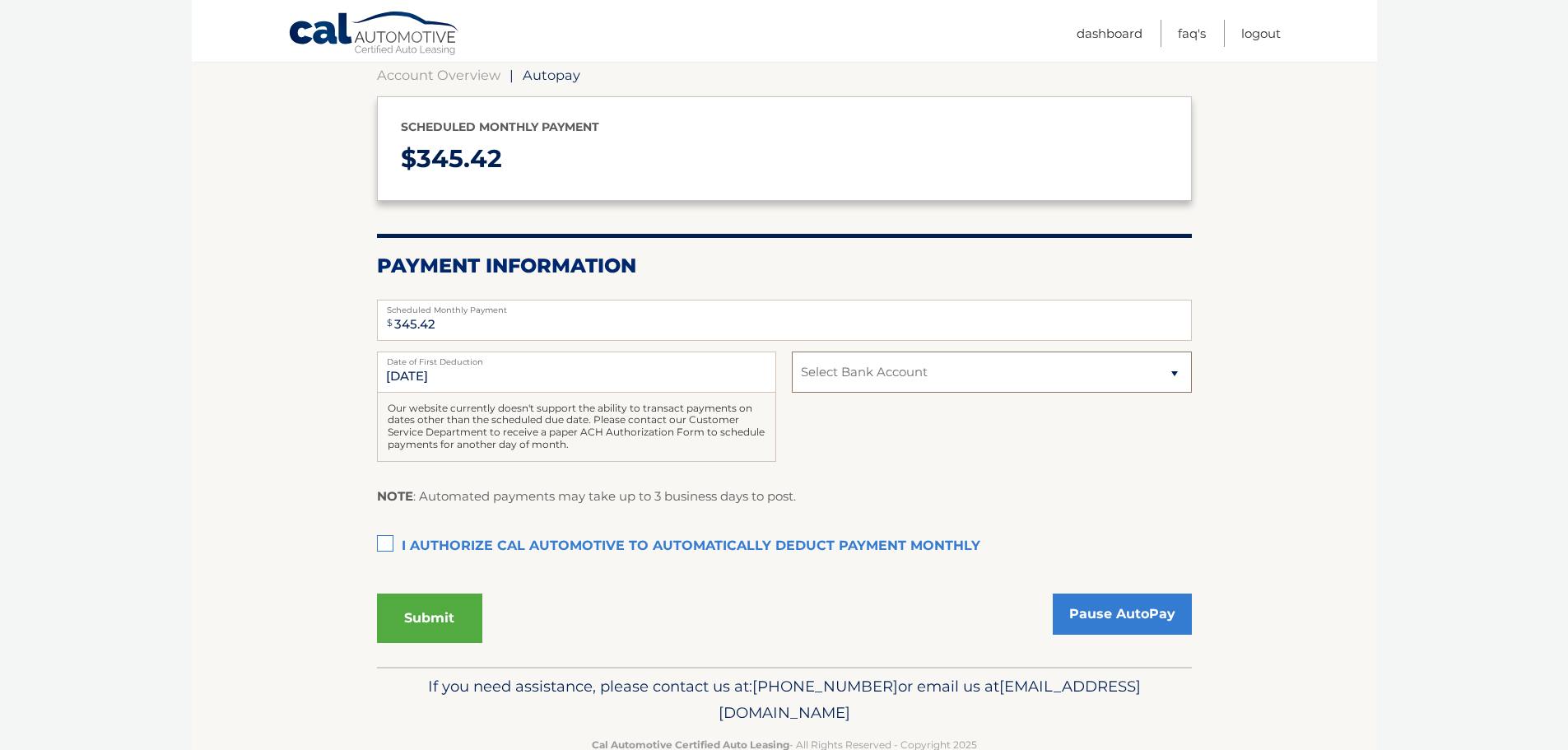
click at [873, 372] on select "Select Bank Account Checking JPMORGAN CHASE BANK, NA *****9565 Checking JPMORGA…" at bounding box center [991, 372] width 399 height 41
select select "YTEyZDZiYjktZjZhYi00NTQ2LWExZDEtMzFiYWExNjI4ZmNl"
click at [792, 352] on select "Select Bank Account Checking JPMORGAN CHASE BANK, NA *****9565 Checking JPMORGA…" at bounding box center [991, 372] width 399 height 41
click at [385, 544] on label "I authorize cal automotive to automatically deduct payment monthly This checkbo…" at bounding box center [784, 546] width 815 height 33
click at [0, 0] on input "I authorize cal automotive to automatically deduct payment monthly This checkbo…" at bounding box center [0, 0] width 0 height 0
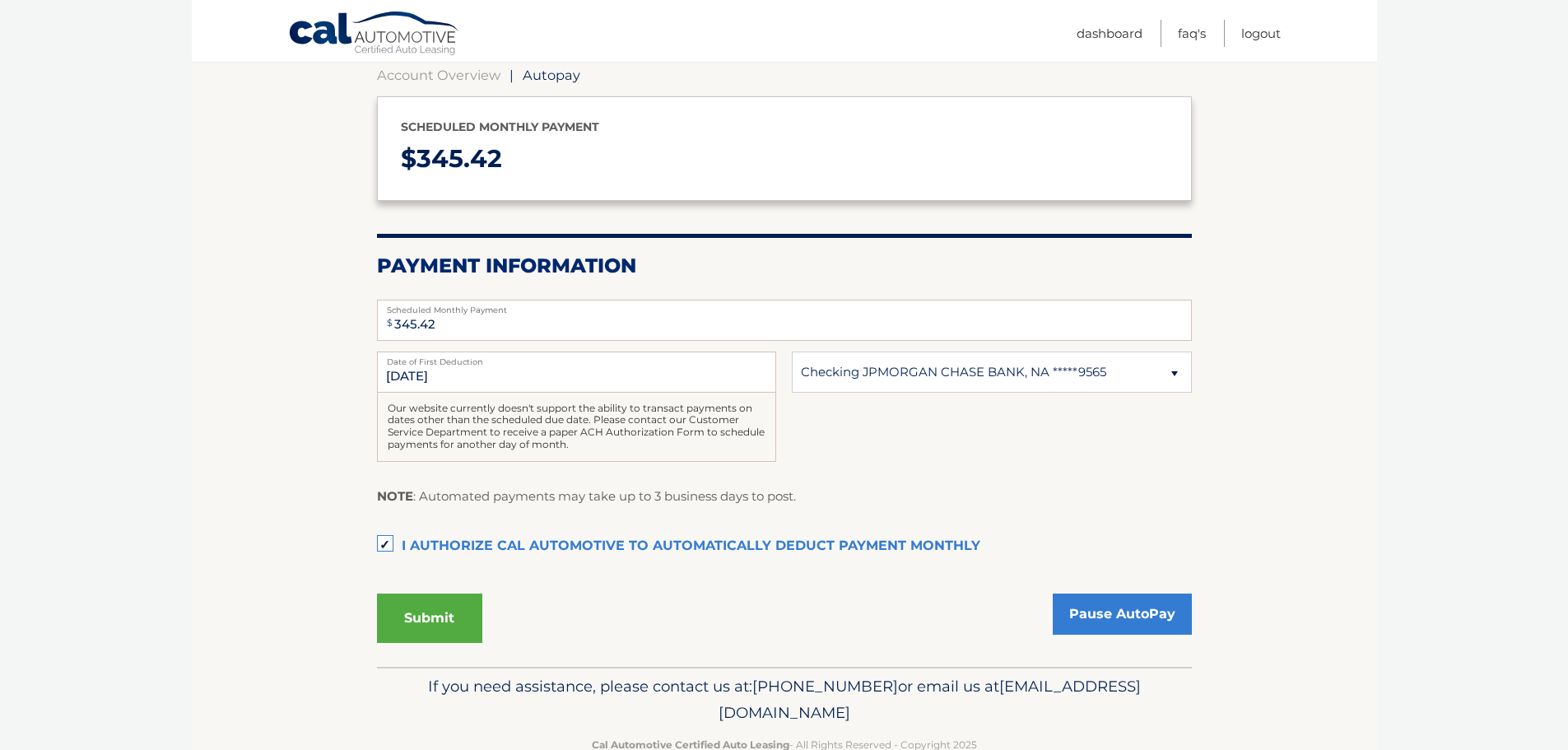
click at [472, 626] on button "Submit" at bounding box center [429, 618] width 105 height 49
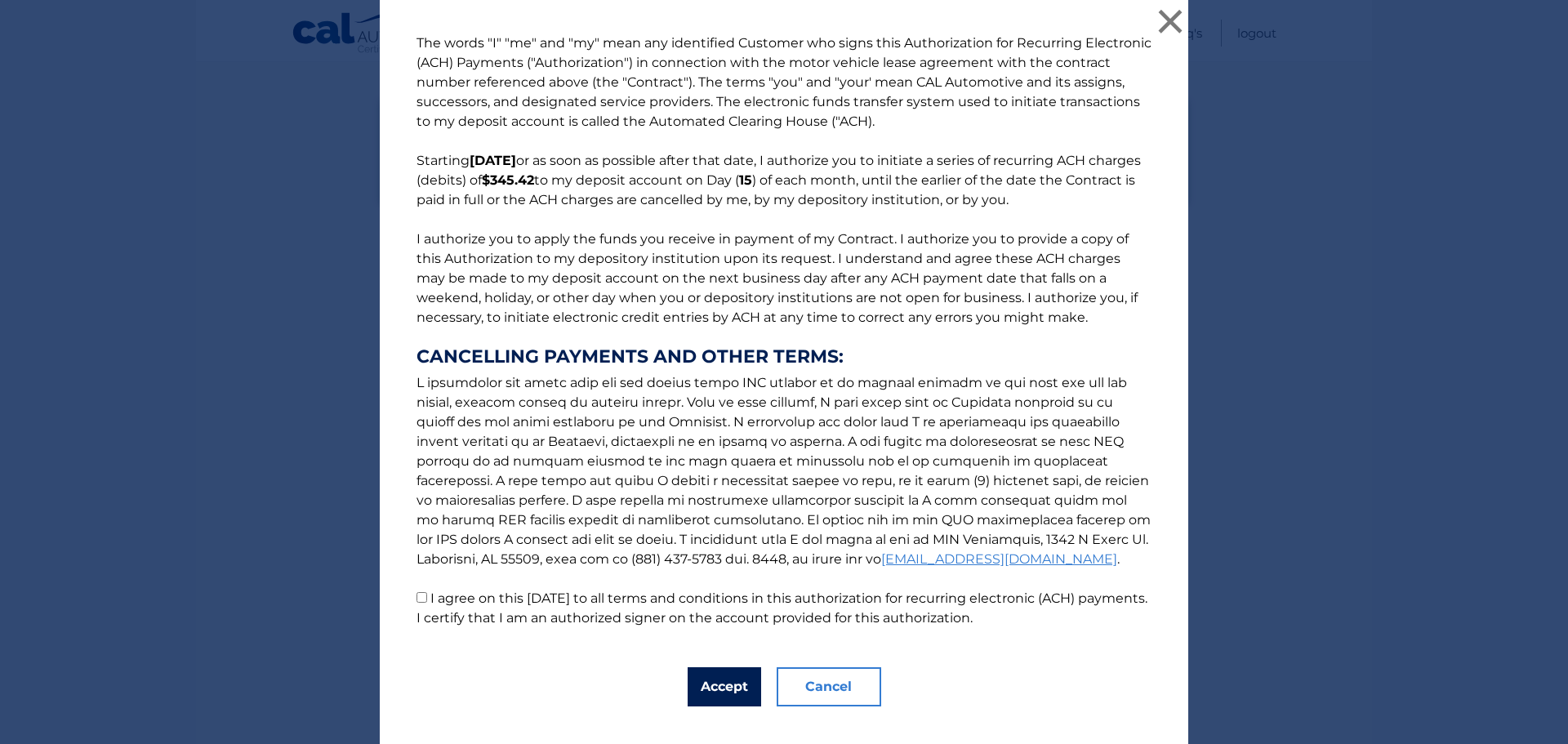
click at [718, 683] on button "Accept" at bounding box center [724, 686] width 74 height 39
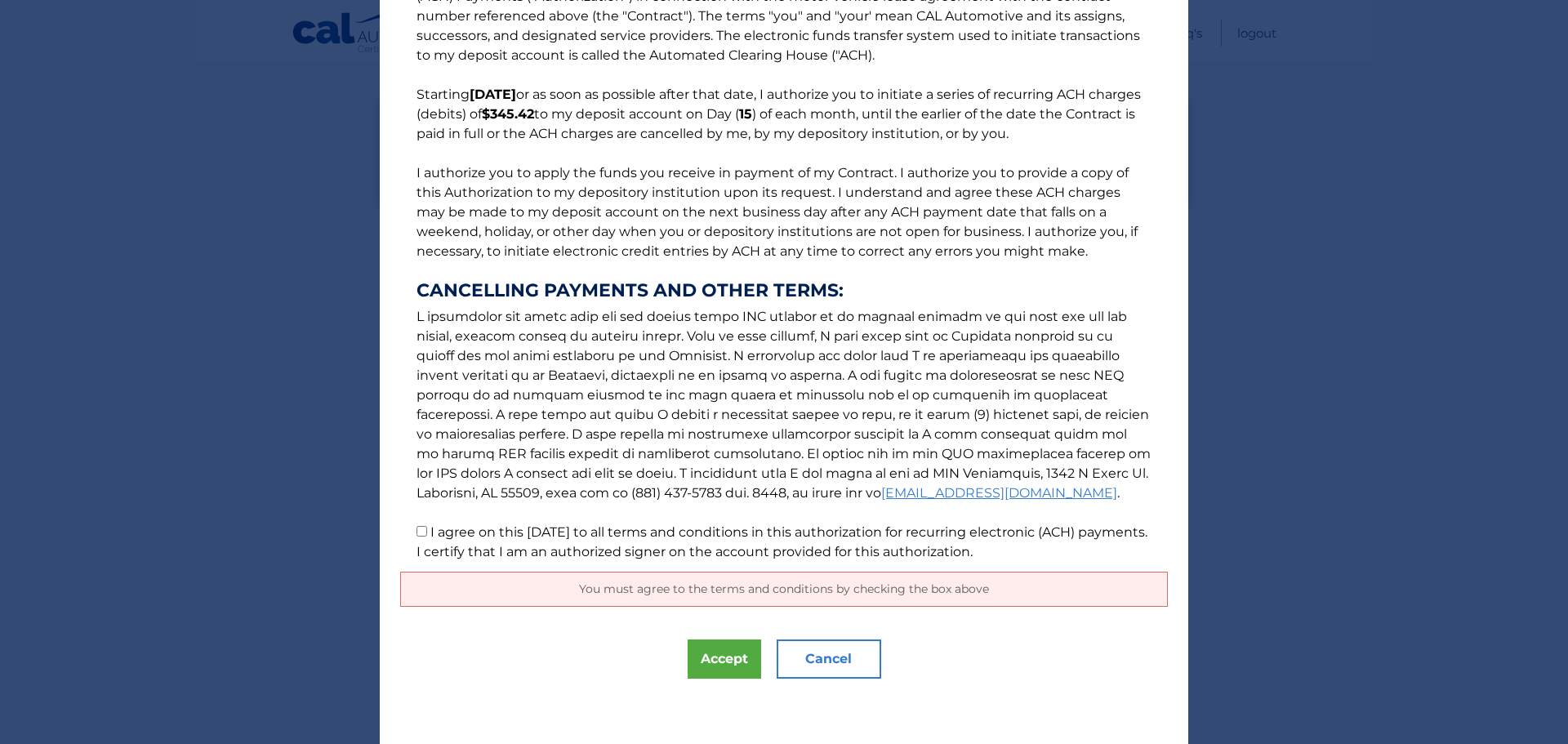
click at [417, 529] on input "I agree on this 10/06/2025 to all terms and conditions in this authorization fo…" at bounding box center [422, 531] width 11 height 11
checkbox input "true"
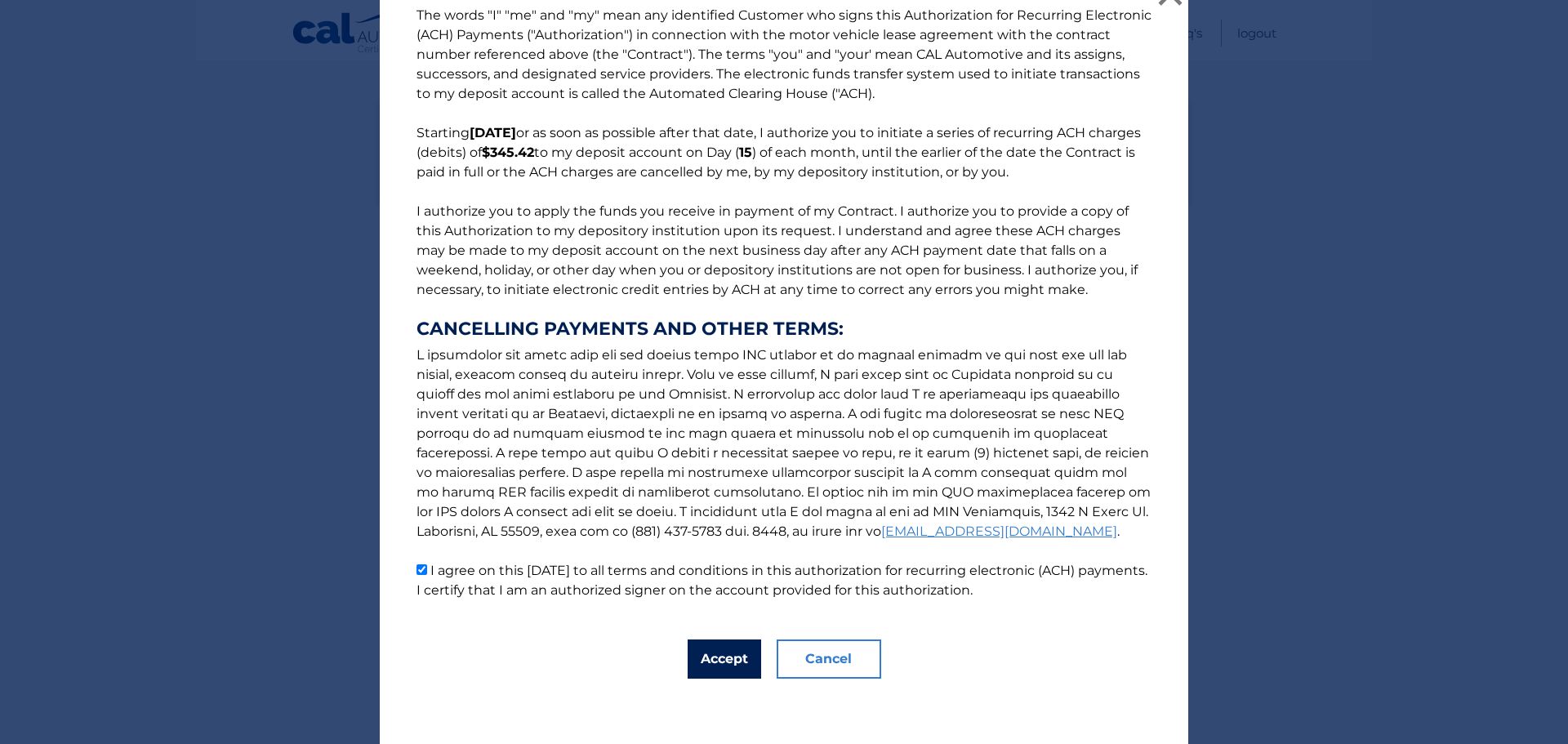
click at [722, 656] on button "Accept" at bounding box center [724, 659] width 74 height 39
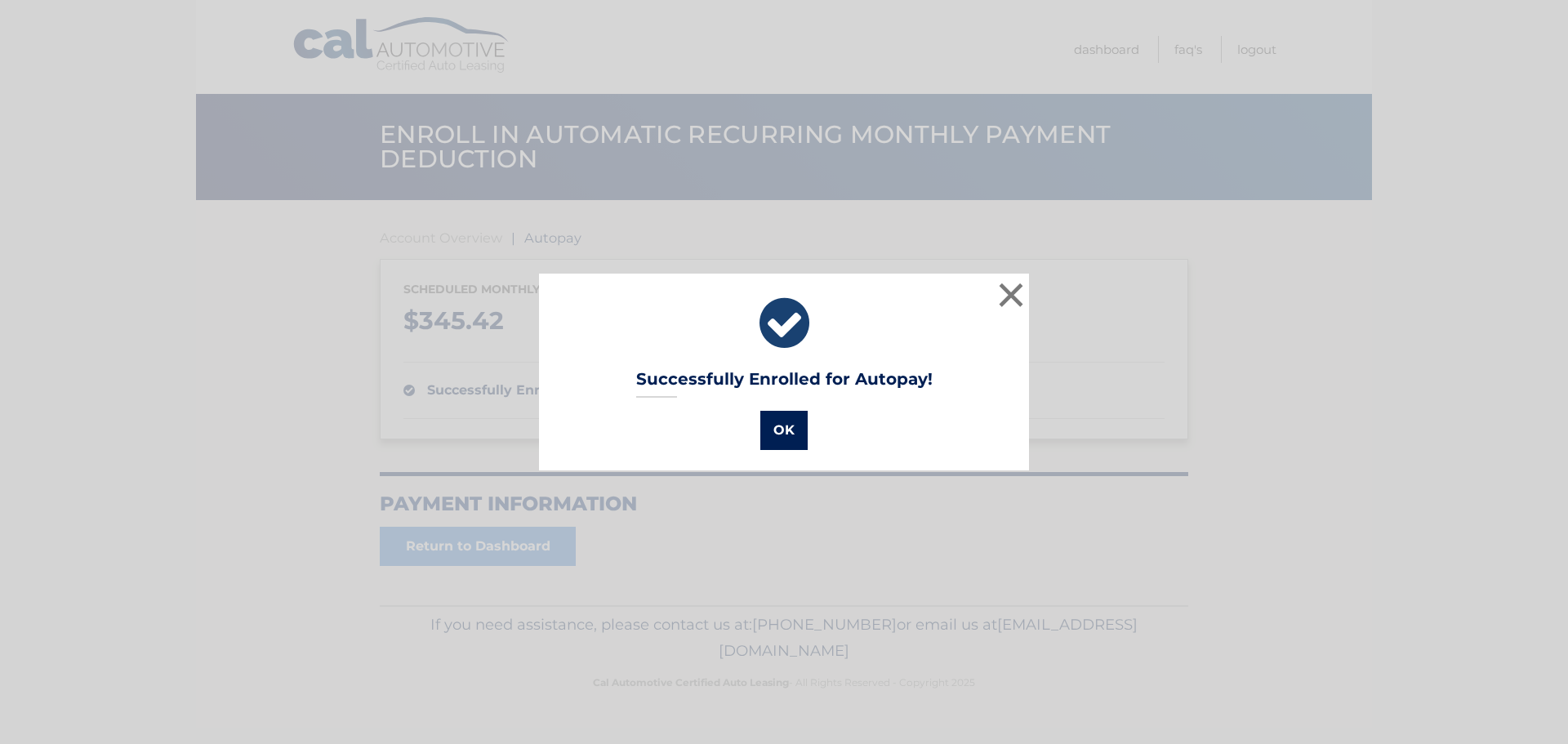
click at [782, 433] on button "OK" at bounding box center [784, 430] width 47 height 39
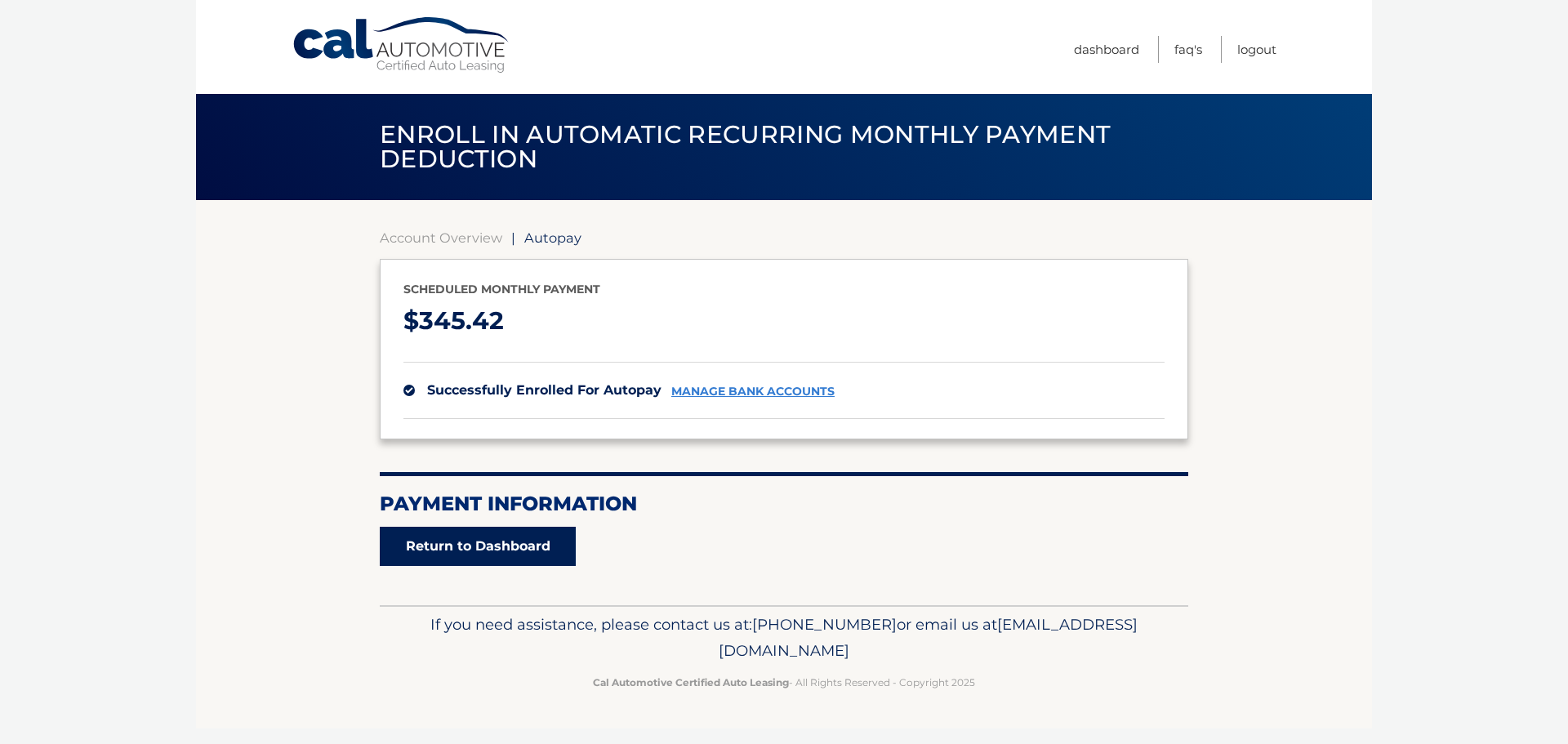
click at [470, 558] on link "Return to Dashboard" at bounding box center [477, 546] width 196 height 39
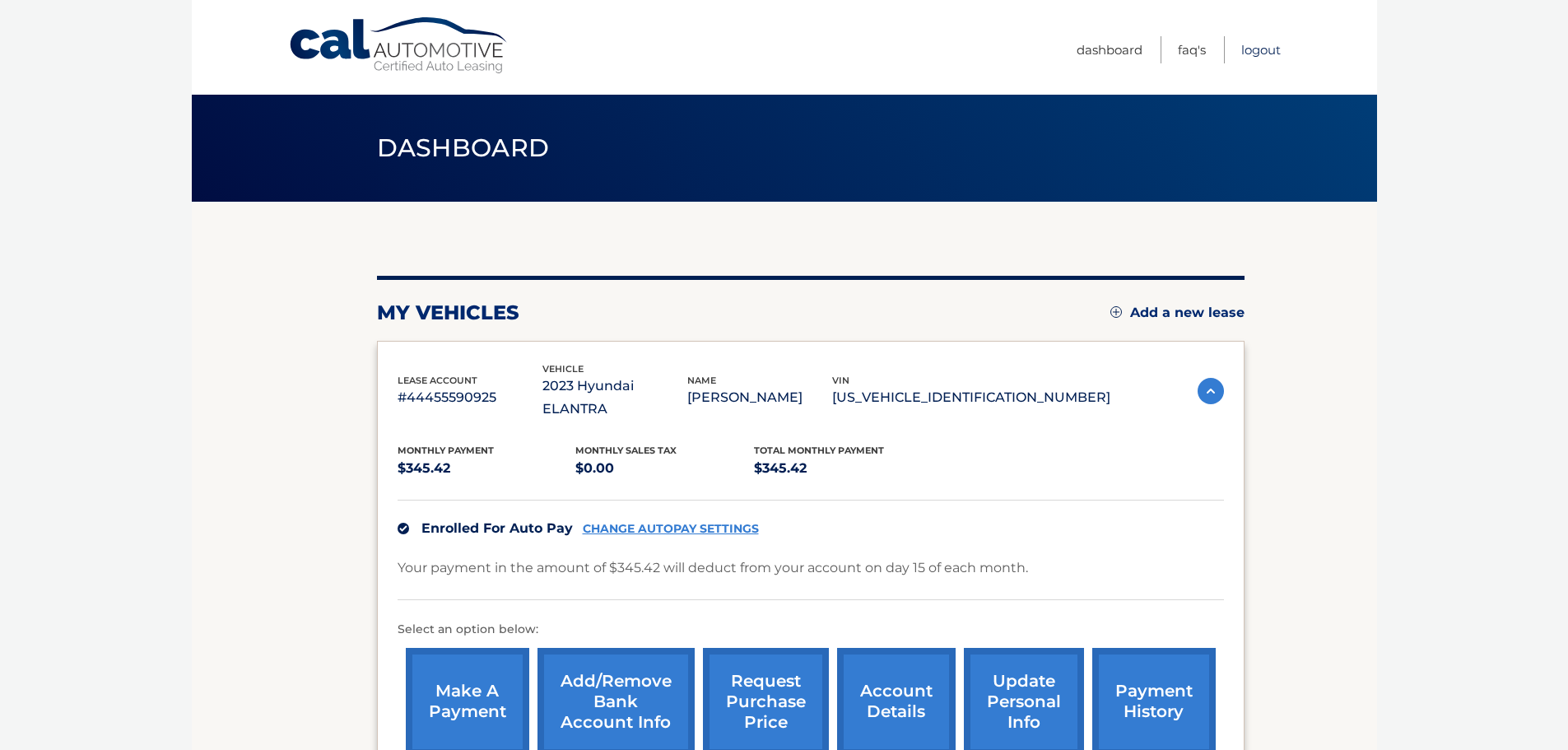
click at [1266, 47] on link "Logout" at bounding box center [1260, 49] width 39 height 28
